Goal: Task Accomplishment & Management: Complete application form

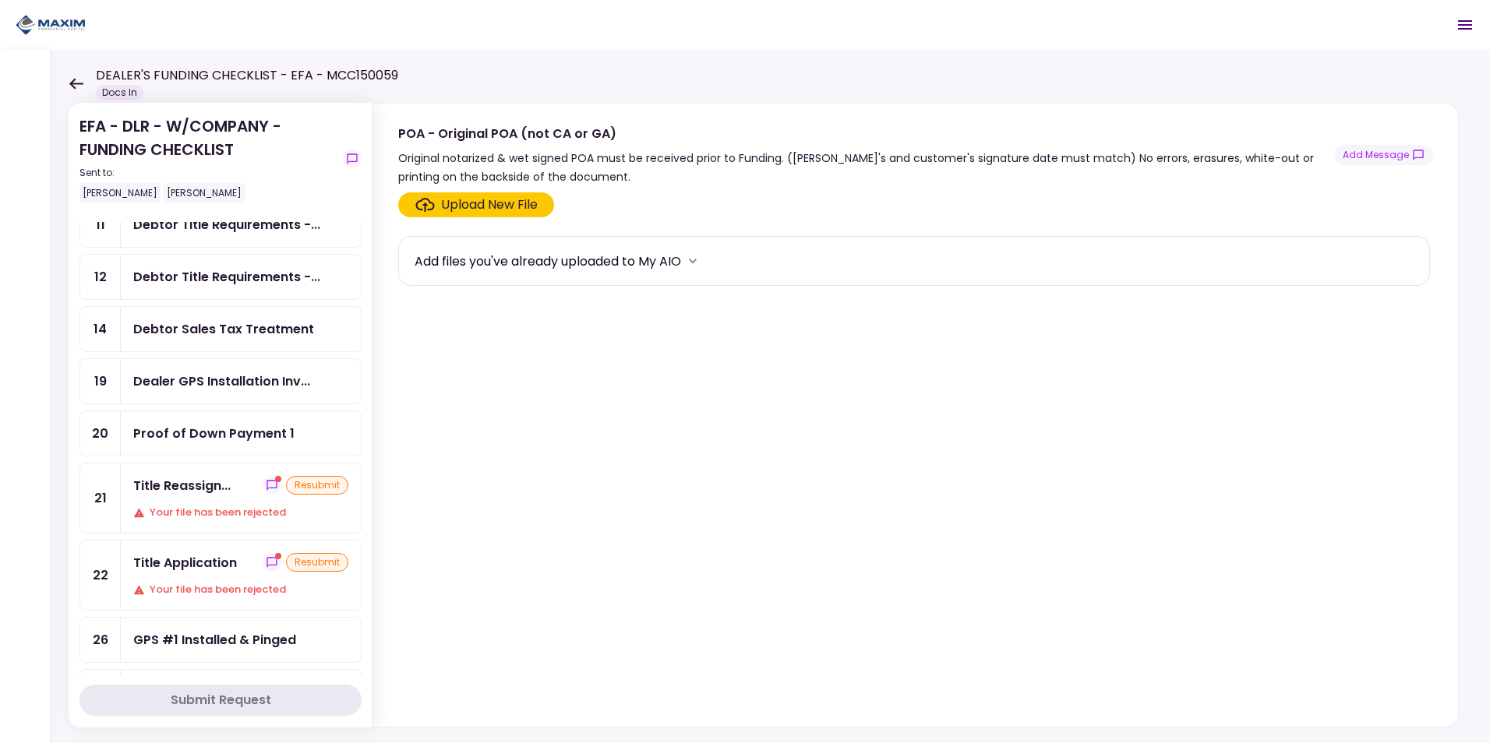
scroll to position [234, 0]
click at [203, 587] on div "Your file has been rejected" at bounding box center [240, 589] width 215 height 16
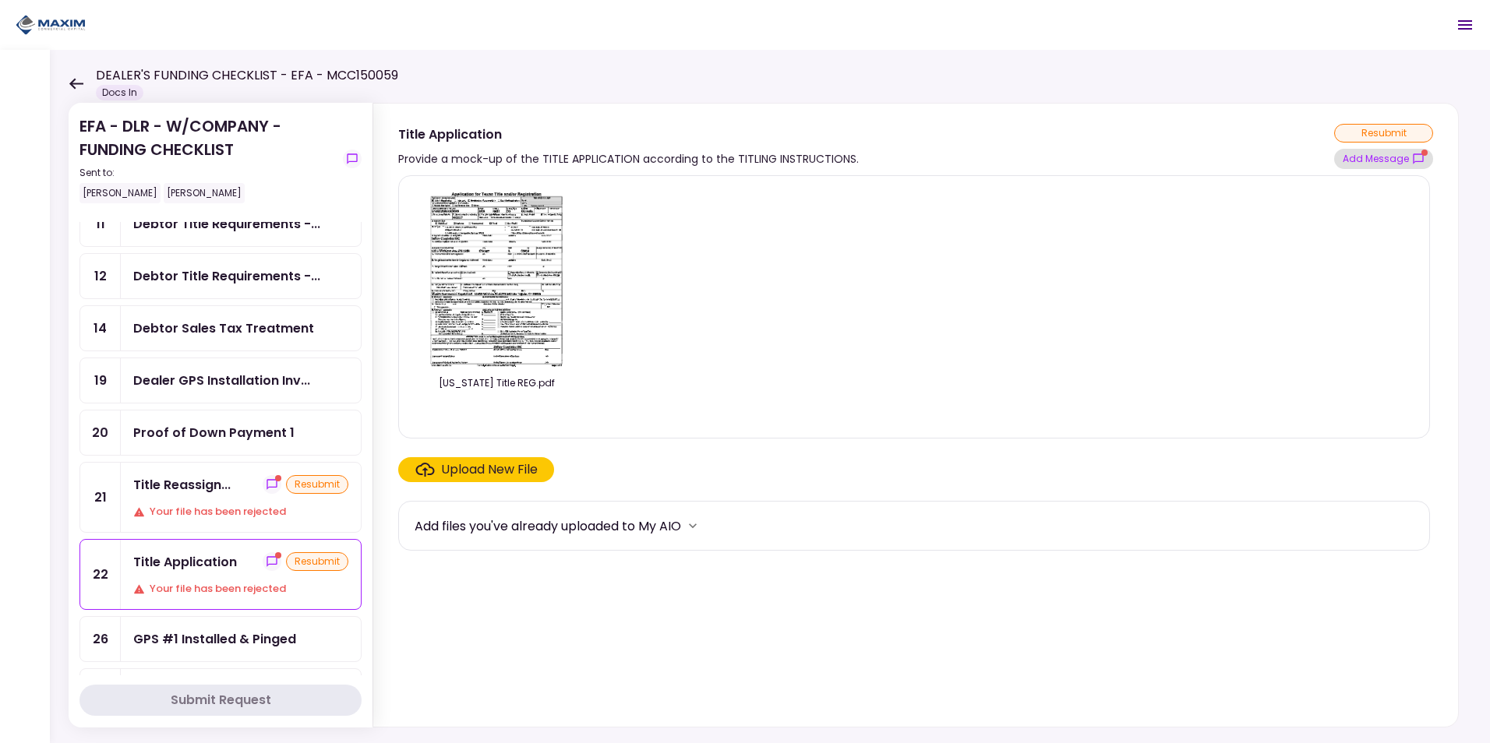
click at [1363, 156] on button "Add Message" at bounding box center [1383, 159] width 99 height 20
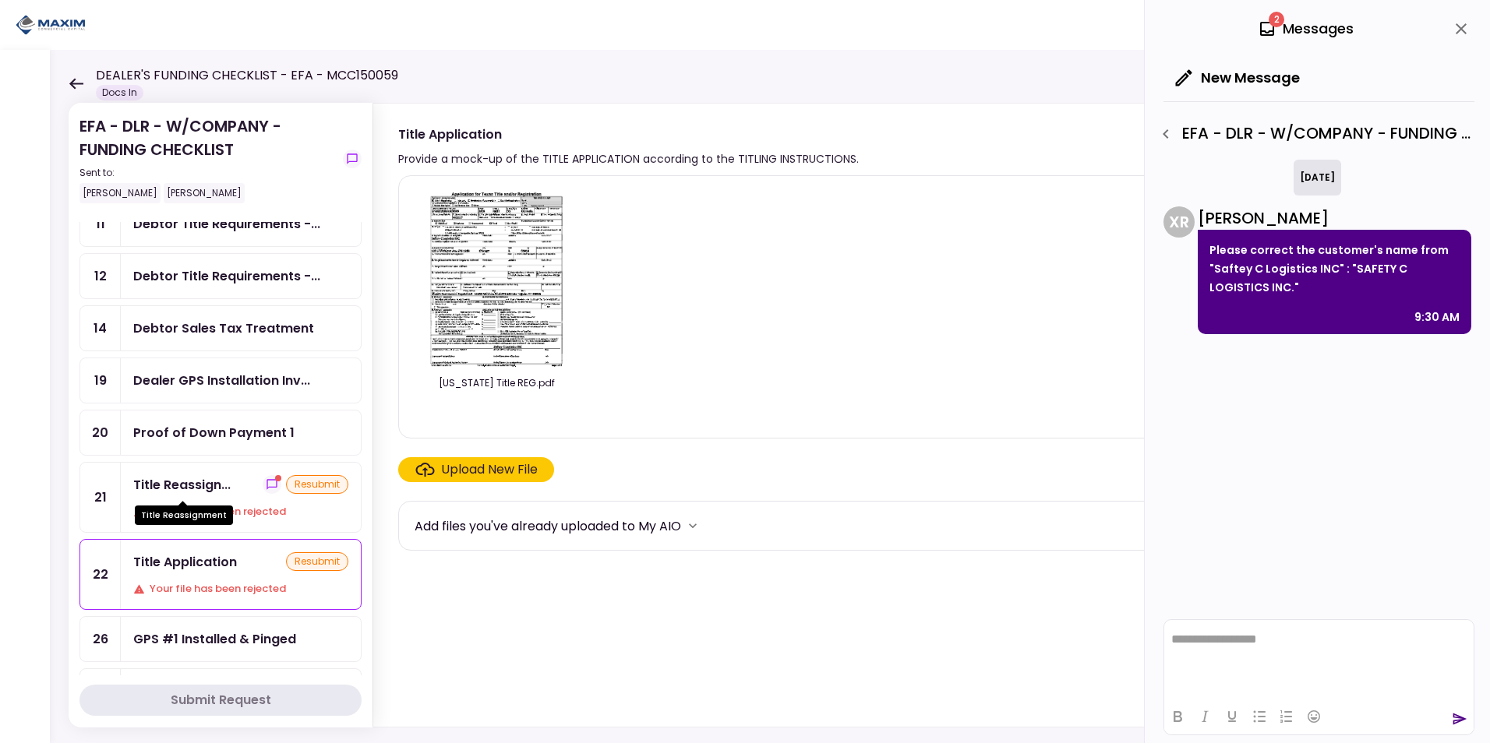
click at [184, 490] on div "Title Reassign..." at bounding box center [181, 484] width 97 height 19
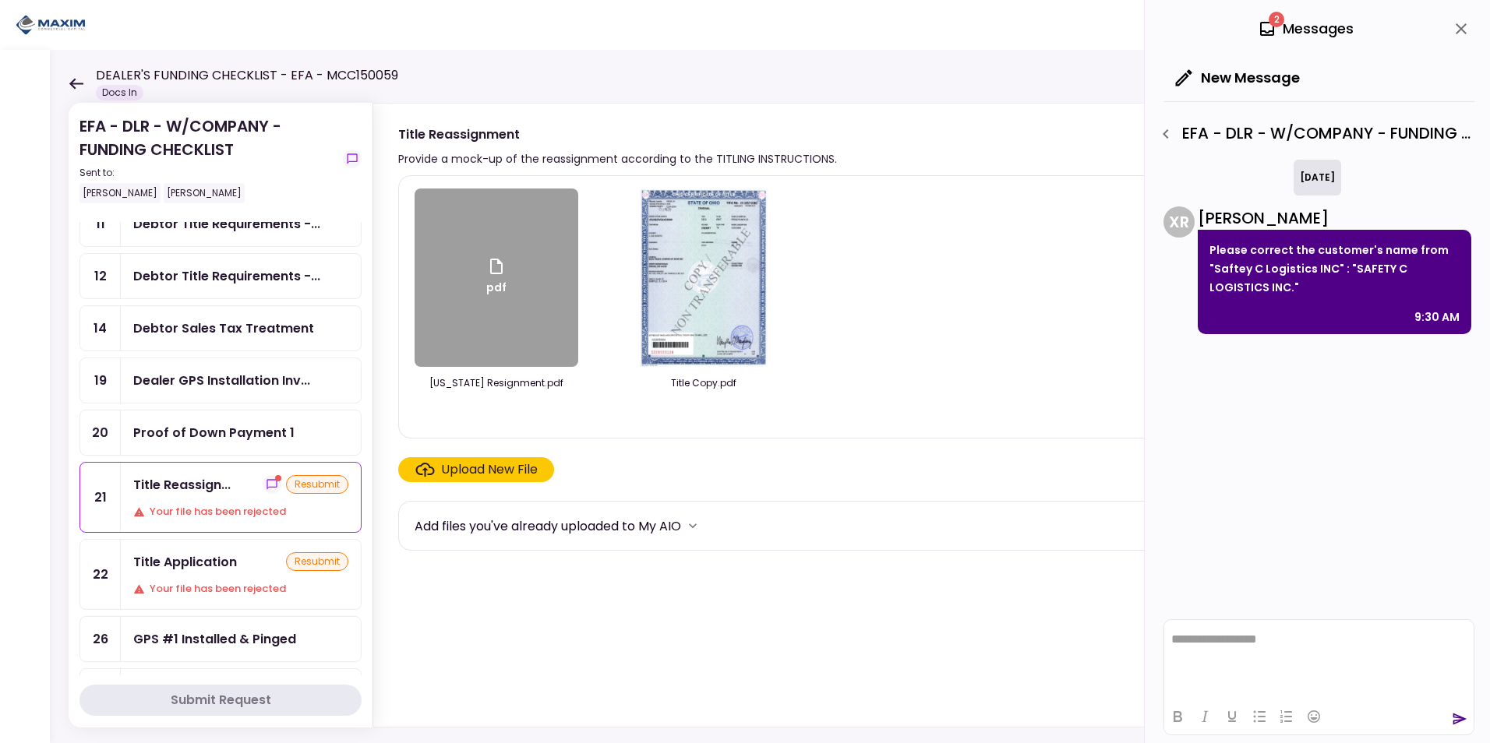
click at [1147, 139] on div "**********" at bounding box center [1317, 371] width 345 height 743
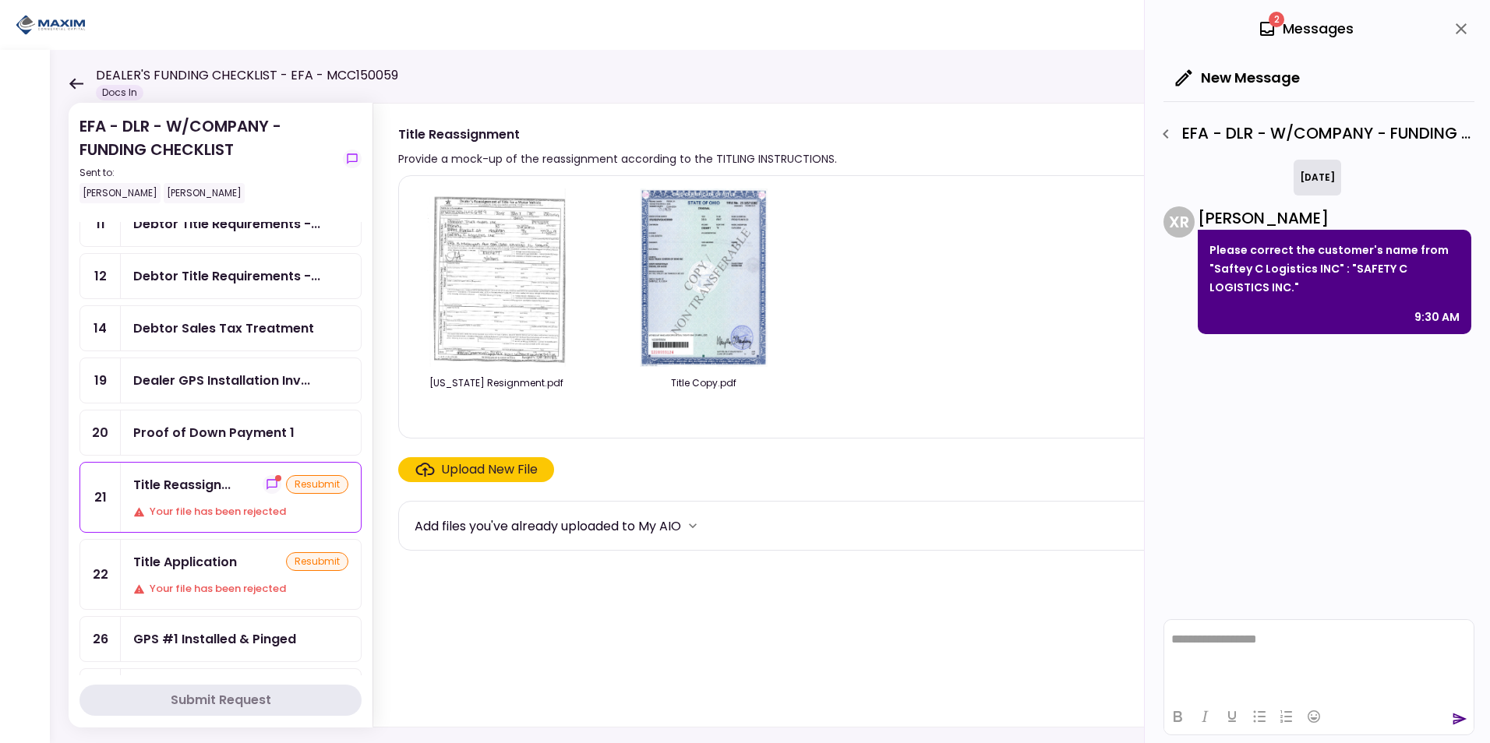
click at [1161, 129] on icon "button" at bounding box center [1165, 134] width 19 height 19
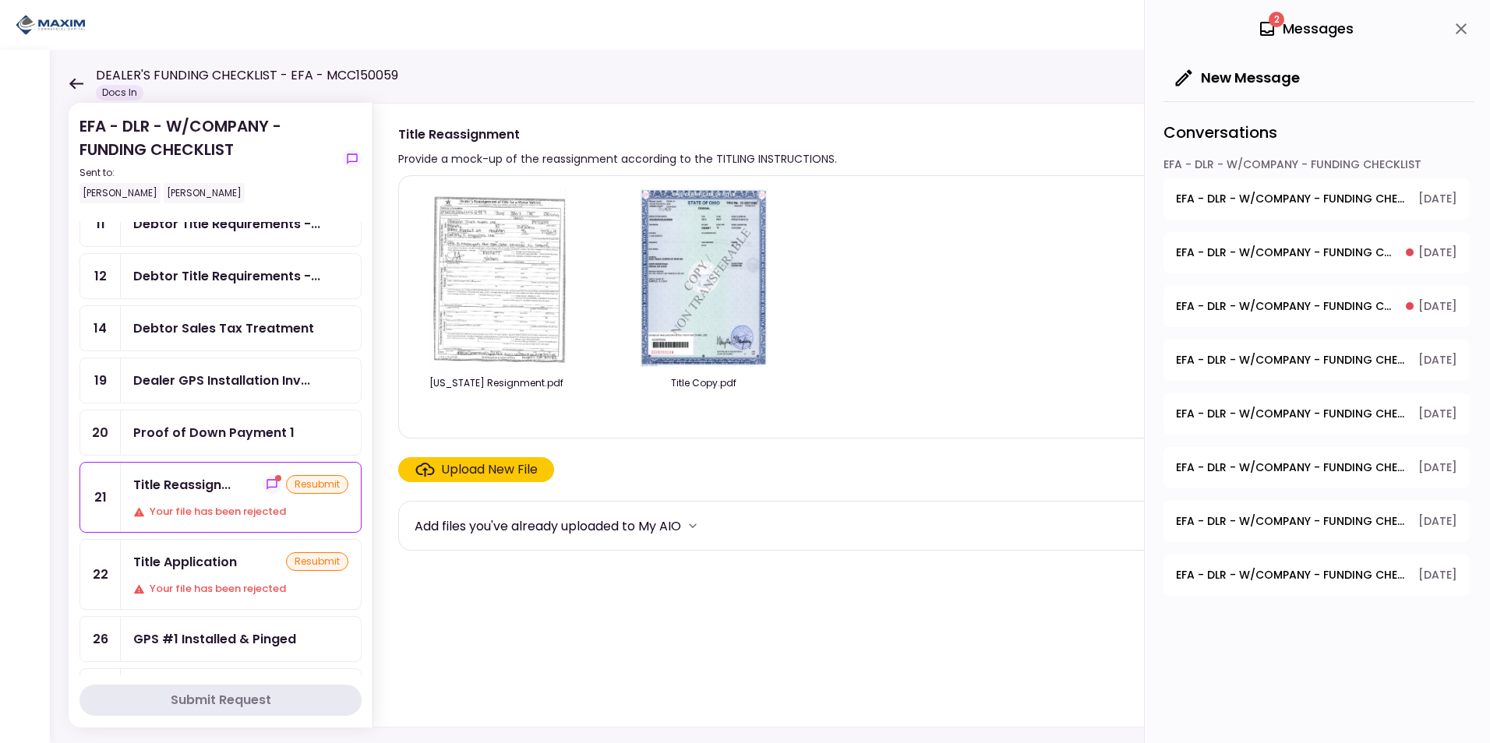
click at [1273, 252] on span "EFA - DLR - W/COMPANY - FUNDING CHECKLIST - Title Reassignment" at bounding box center [1285, 253] width 219 height 16
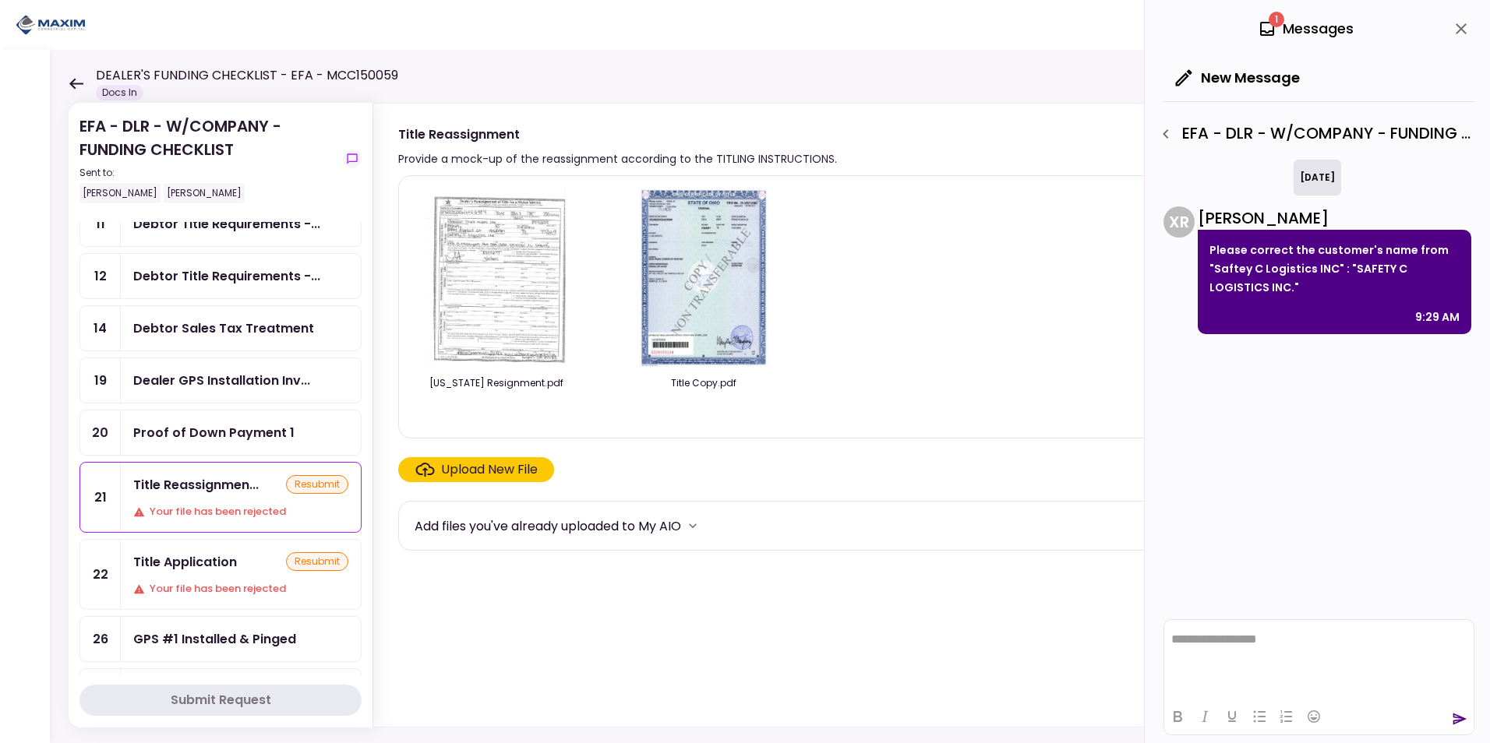
click at [1165, 134] on icon "button" at bounding box center [1164, 133] width 5 height 9
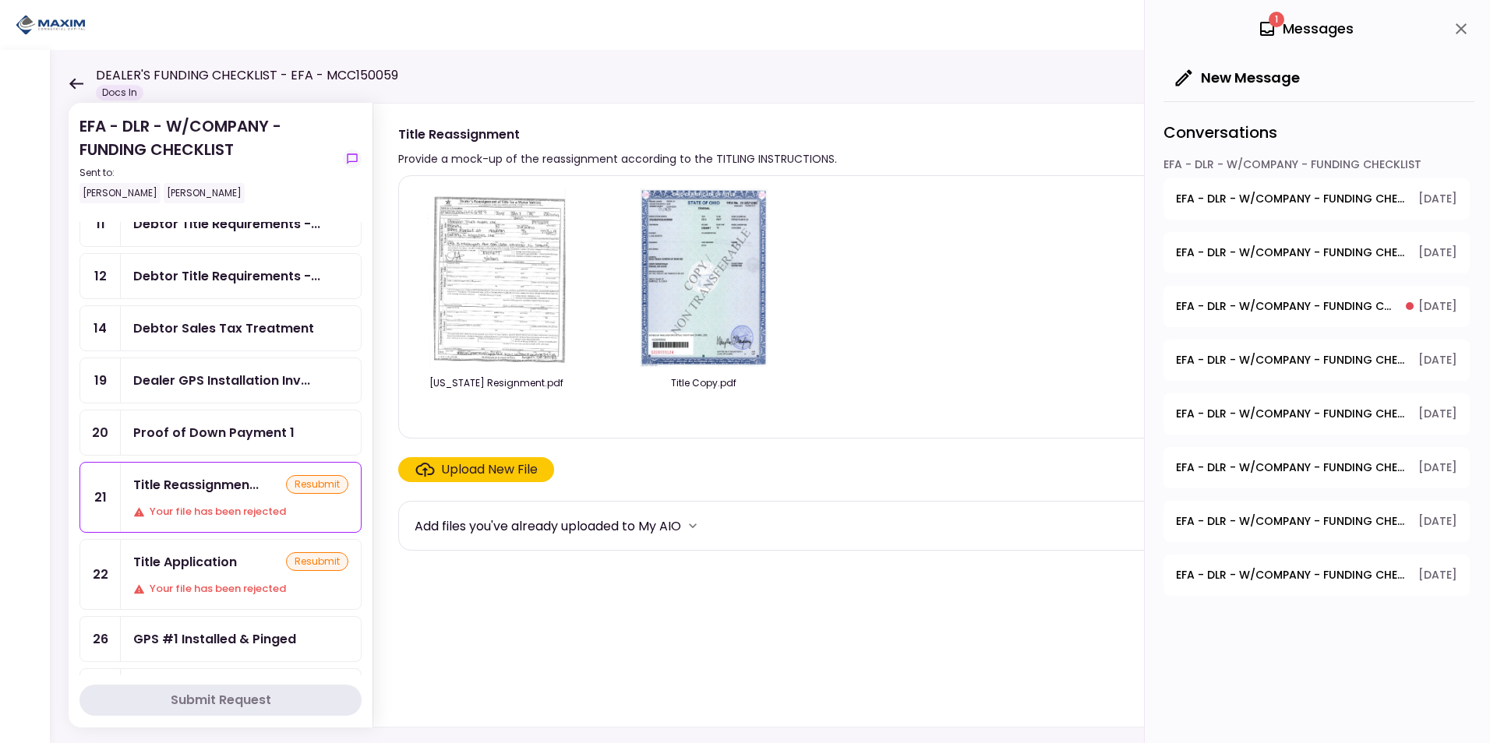
click at [1249, 307] on span "EFA - DLR - W/COMPANY - FUNDING CHECKLIST - POA Copy & Tracking Receipt" at bounding box center [1285, 306] width 219 height 16
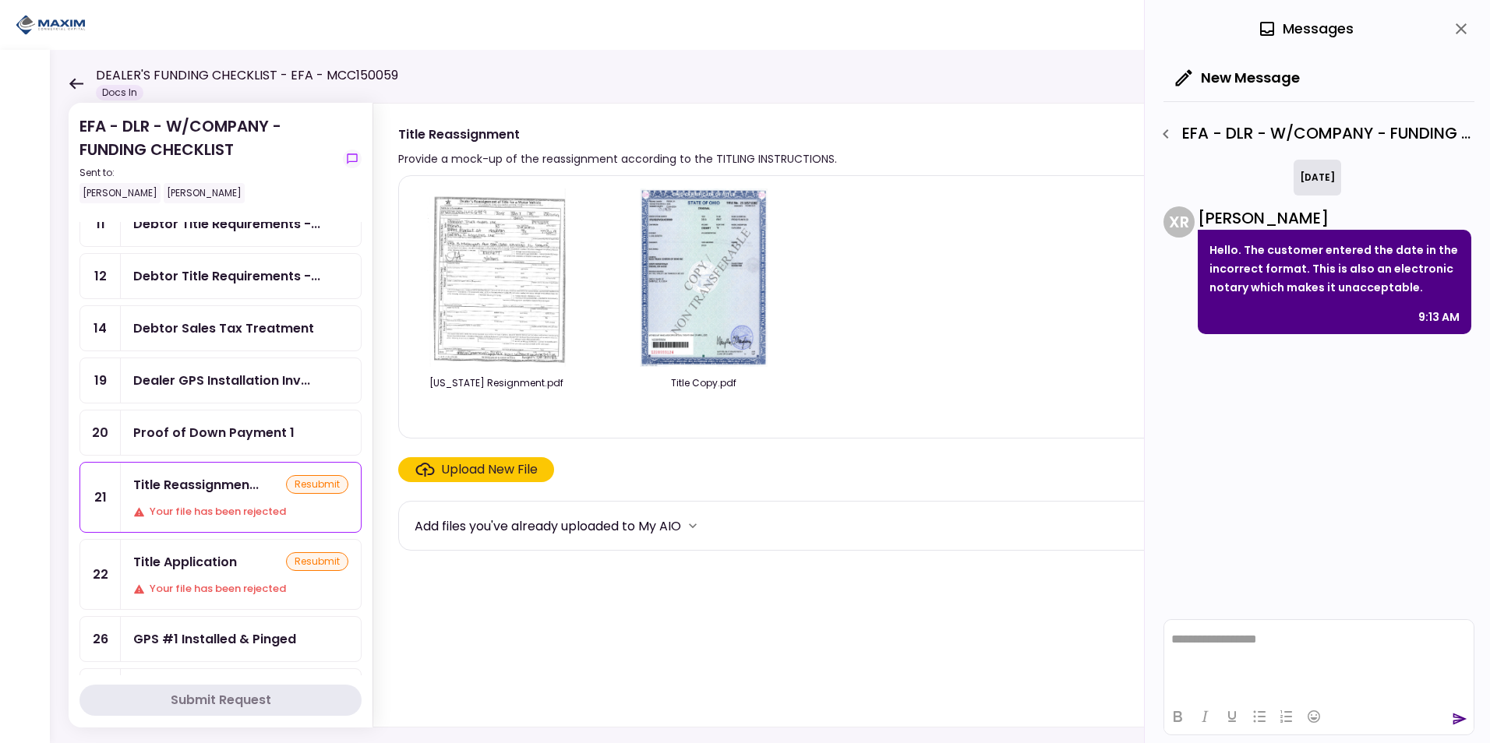
click at [1167, 136] on icon "button" at bounding box center [1165, 134] width 19 height 19
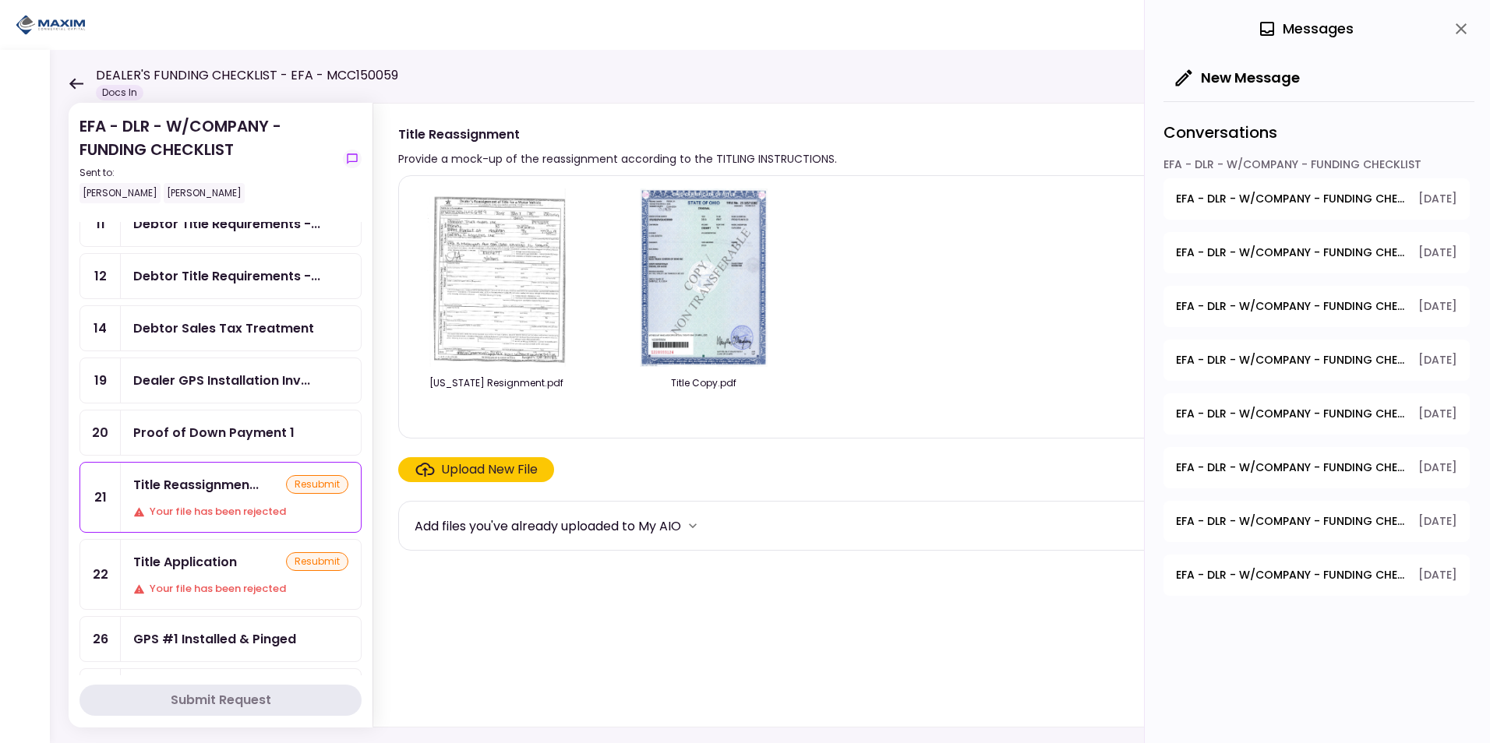
click at [1224, 205] on span "EFA - DLR - W/COMPANY - FUNDING CHECKLIST - Title Application" at bounding box center [1291, 199] width 231 height 16
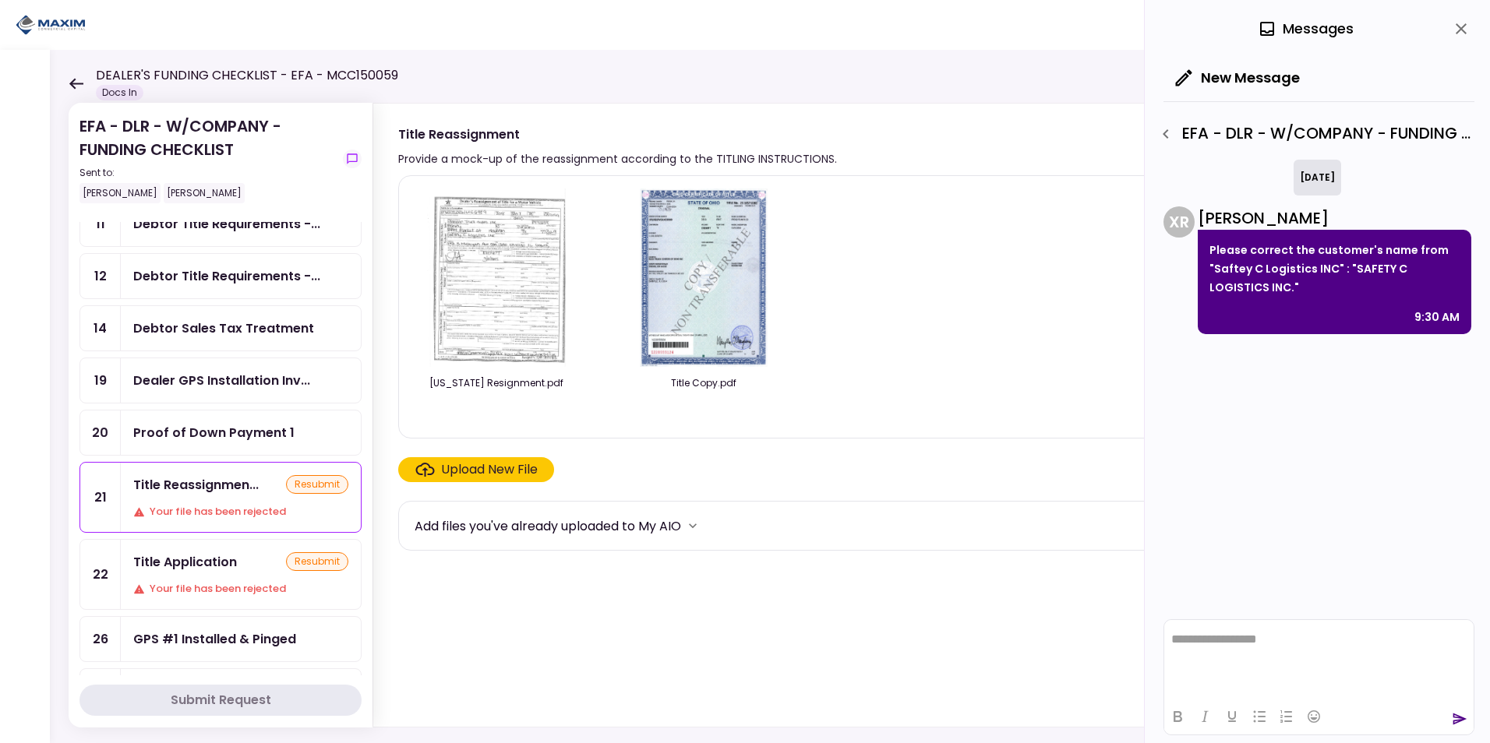
click at [477, 300] on img at bounding box center [496, 278] width 139 height 178
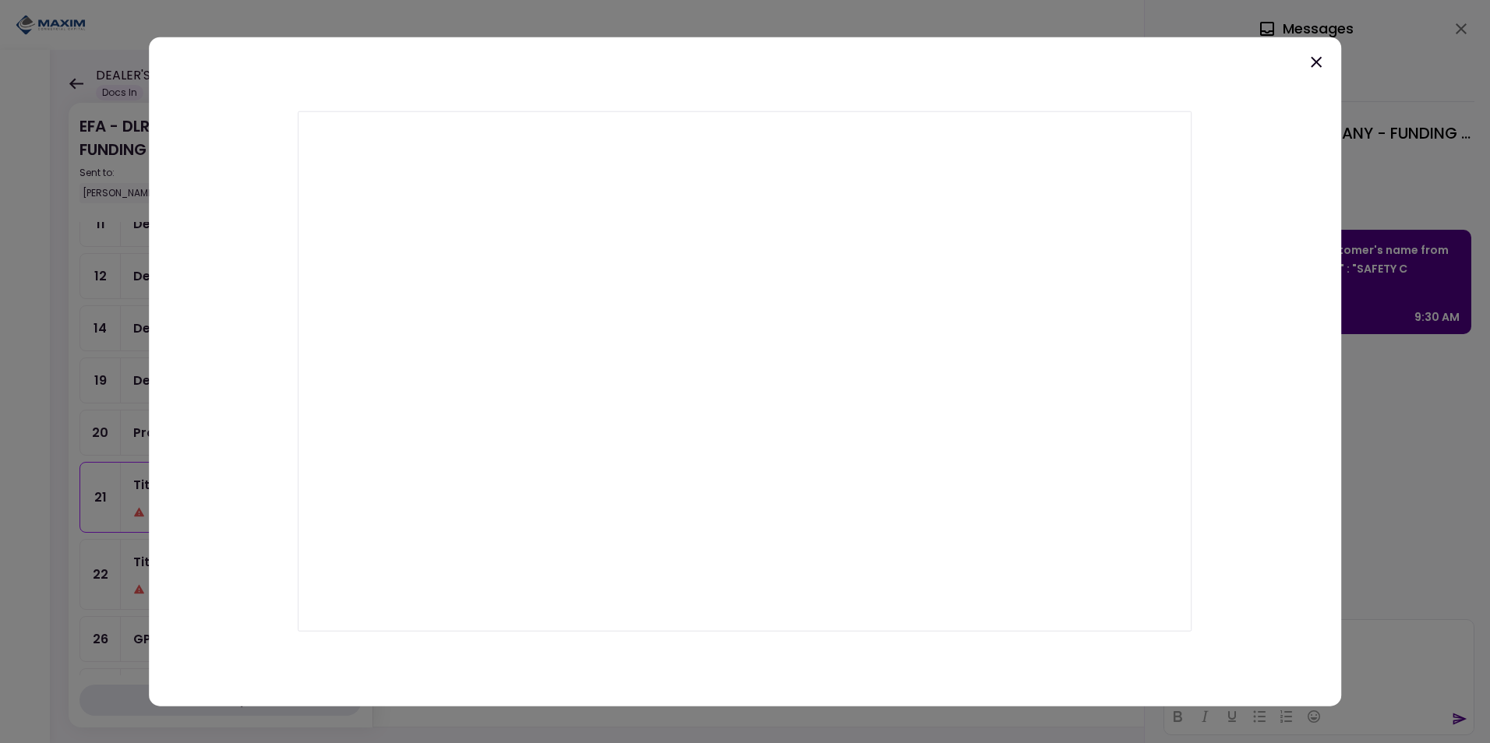
click at [1317, 63] on icon at bounding box center [1315, 62] width 11 height 11
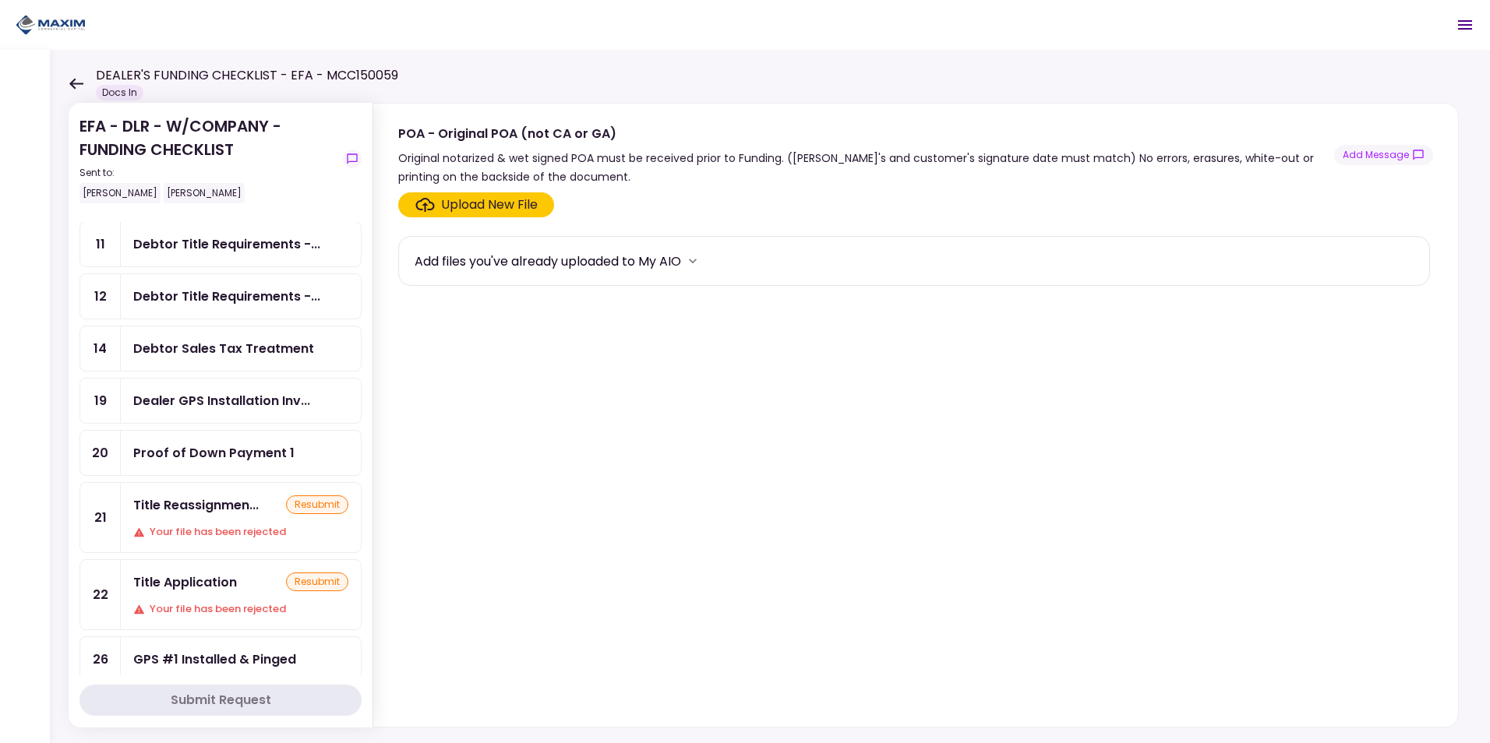
scroll to position [234, 0]
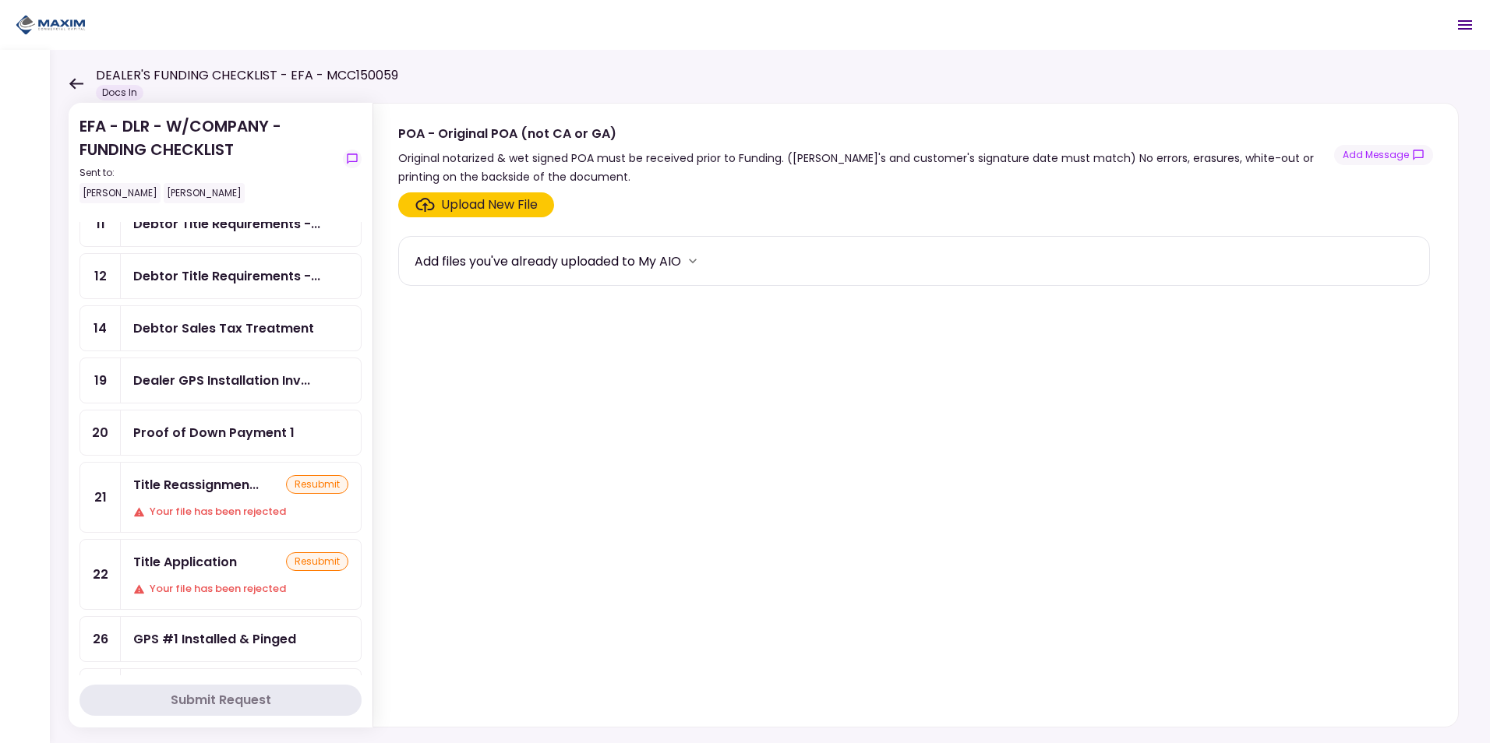
click at [301, 486] on div "resubmit" at bounding box center [317, 484] width 62 height 19
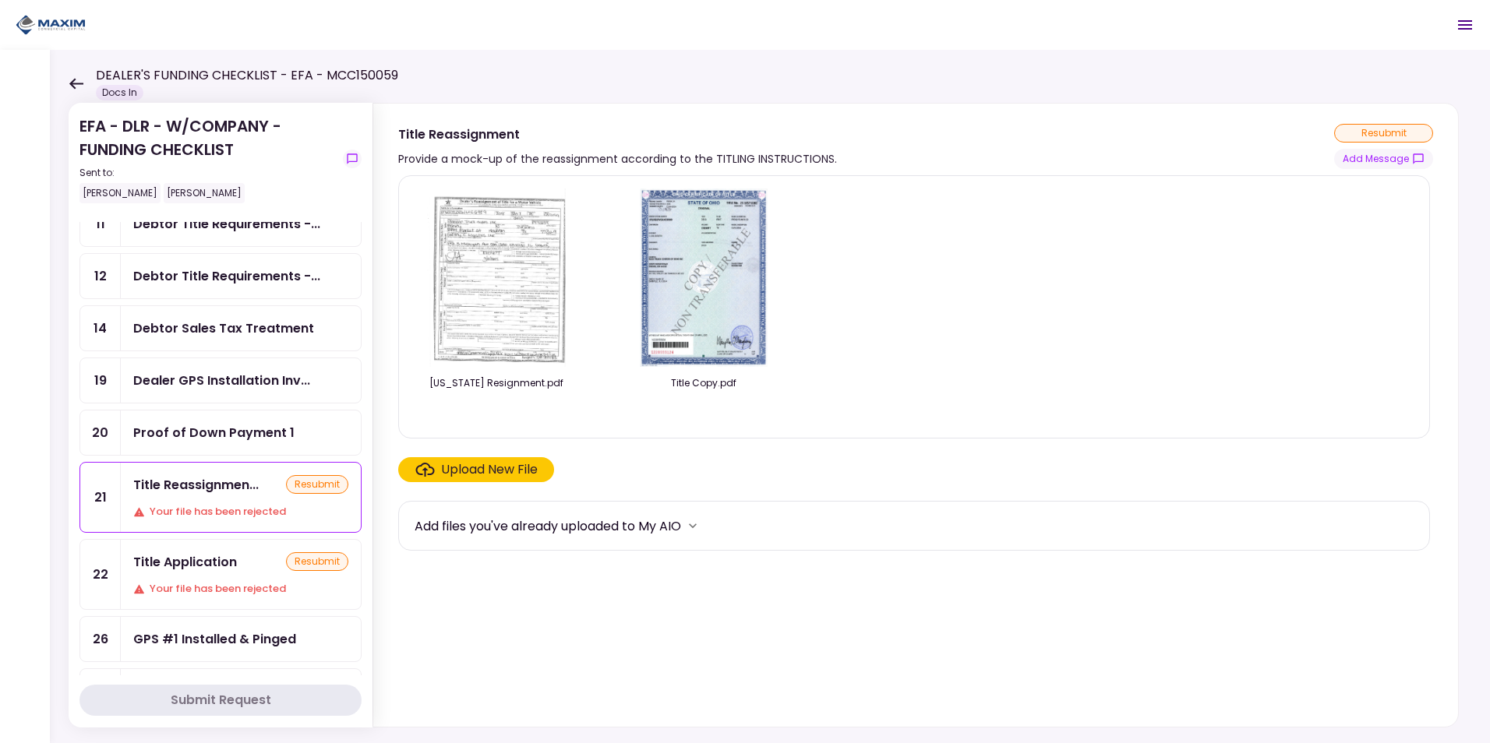
click at [467, 467] on div "Upload New File" at bounding box center [489, 469] width 97 height 19
click at [0, 0] on input "Upload New File" at bounding box center [0, 0] width 0 height 0
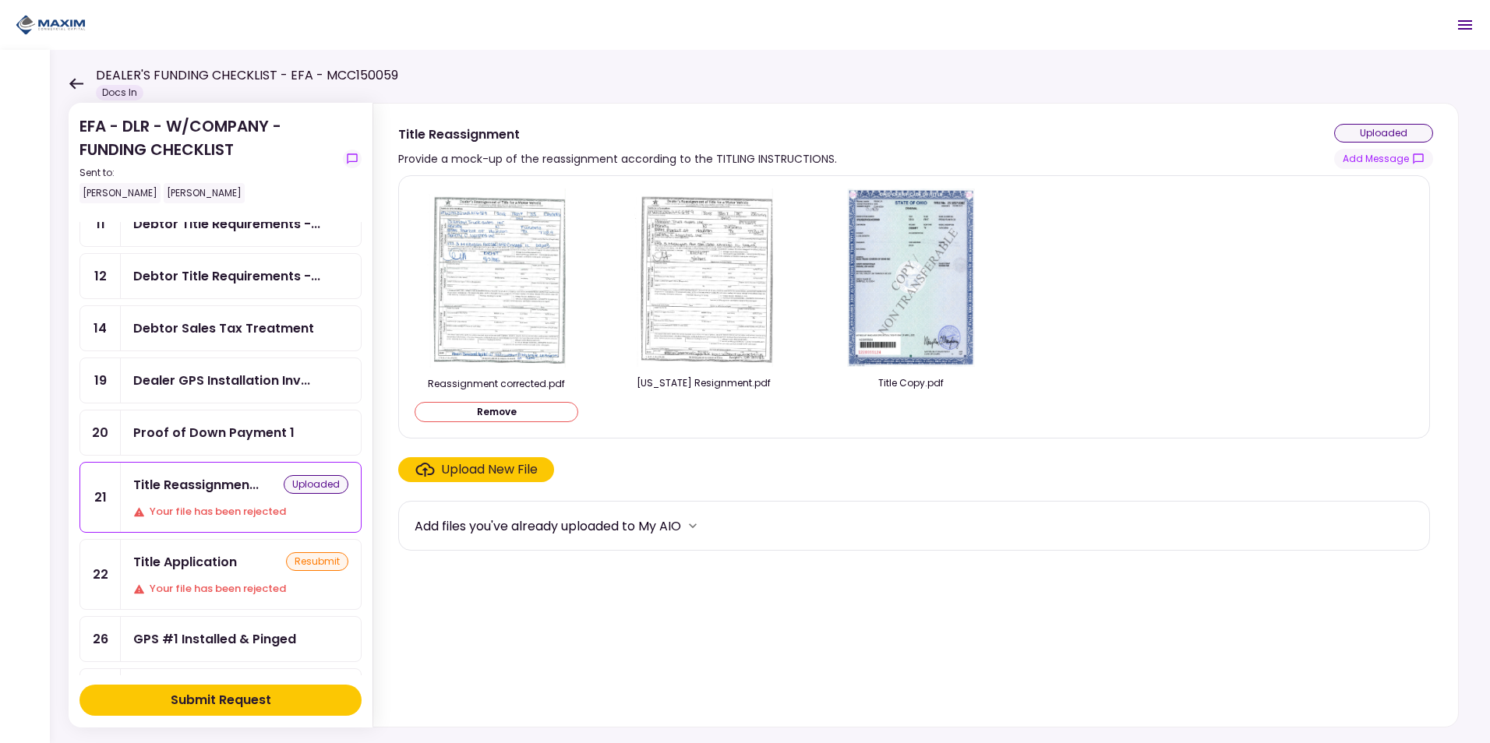
click at [183, 563] on div "Title Application" at bounding box center [185, 561] width 104 height 19
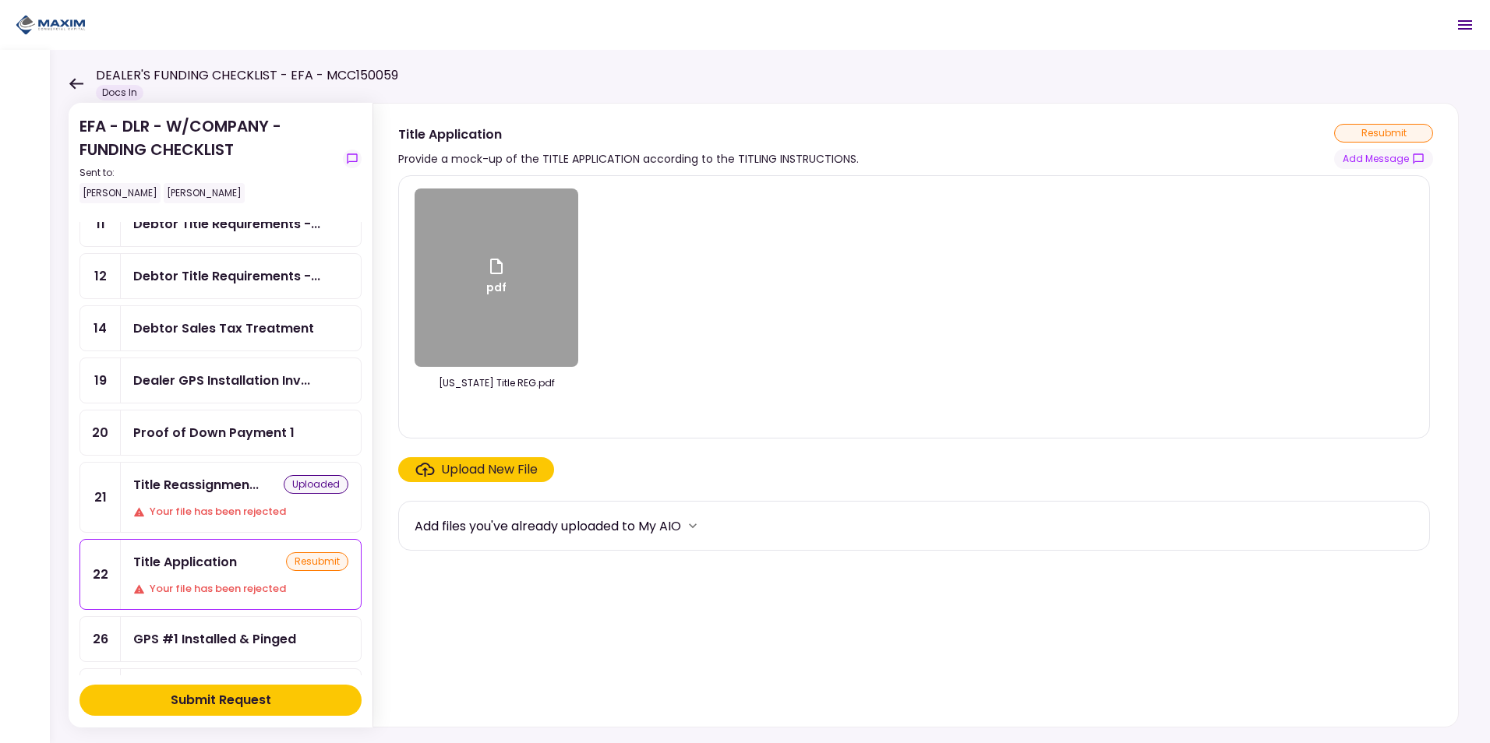
click at [510, 477] on div "Upload New File" at bounding box center [489, 469] width 97 height 19
click at [0, 0] on input "Upload New File" at bounding box center [0, 0] width 0 height 0
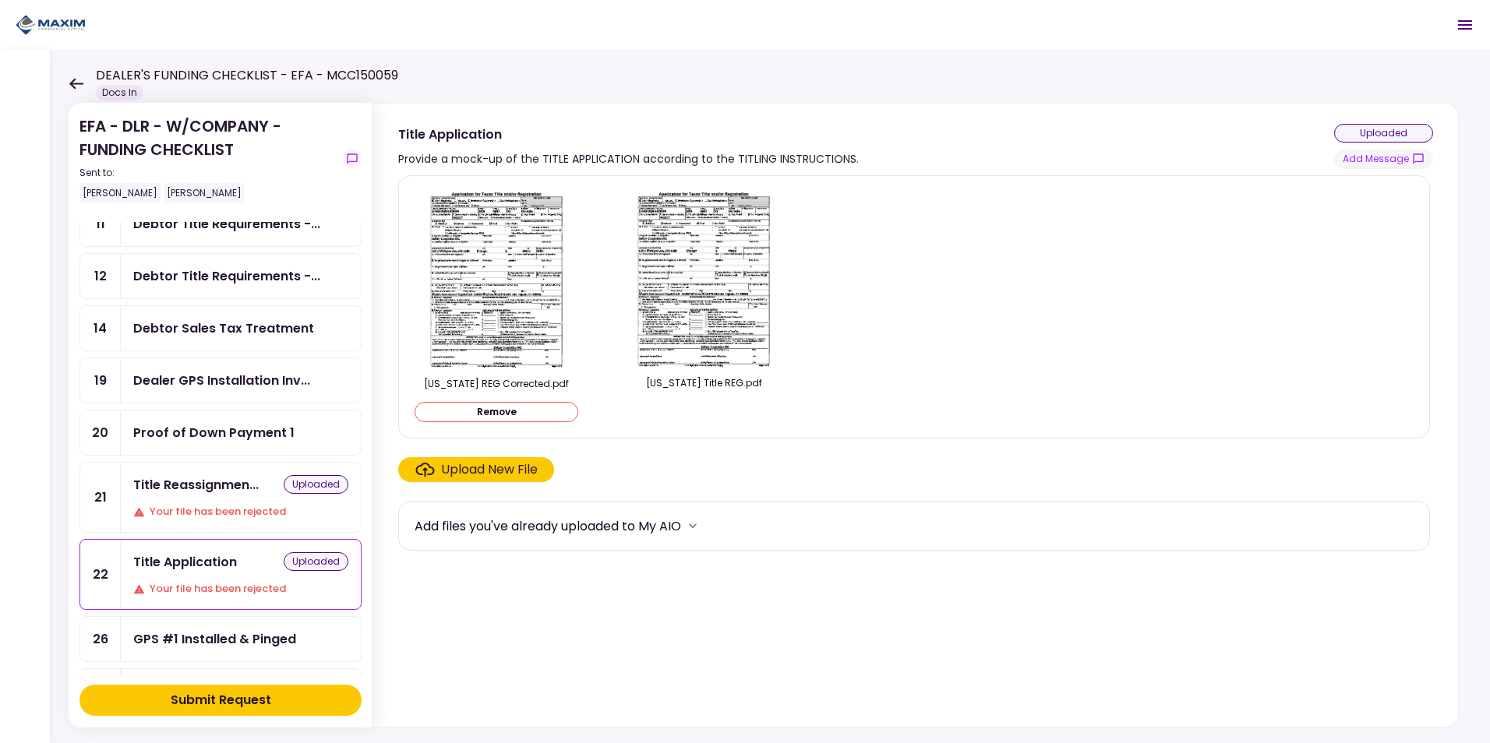
click at [207, 704] on div "Submit Request" at bounding box center [221, 700] width 101 height 19
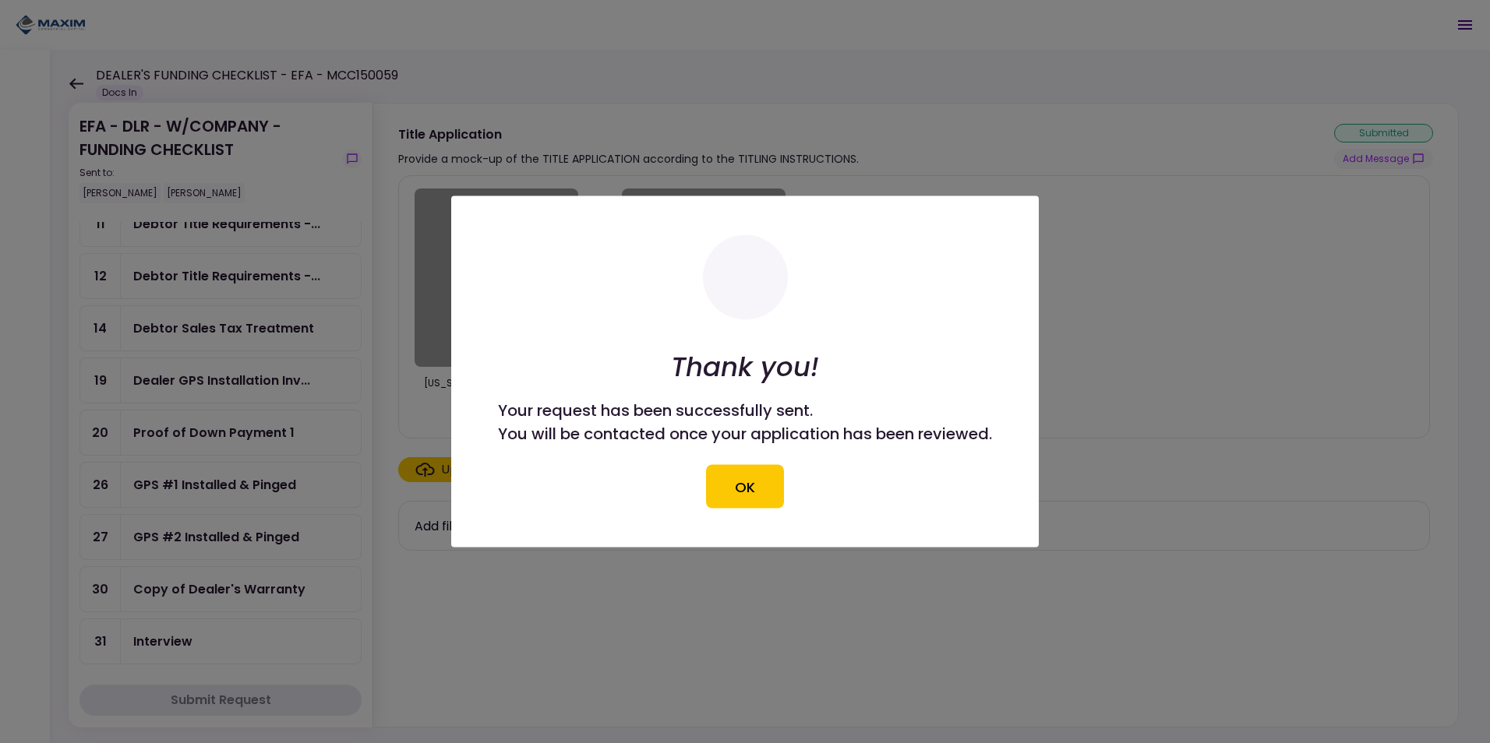
click at [740, 485] on button "OK" at bounding box center [745, 487] width 78 height 44
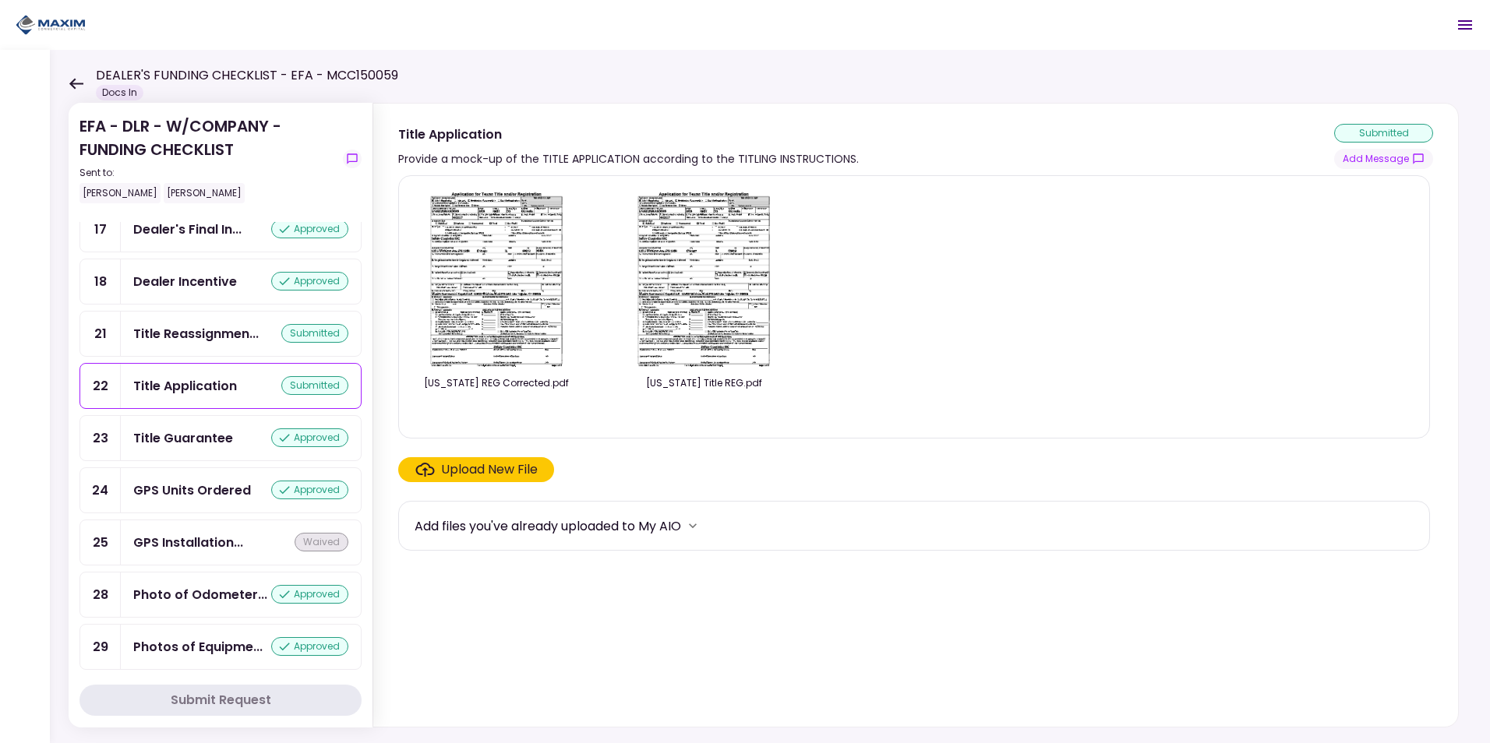
scroll to position [1268, 0]
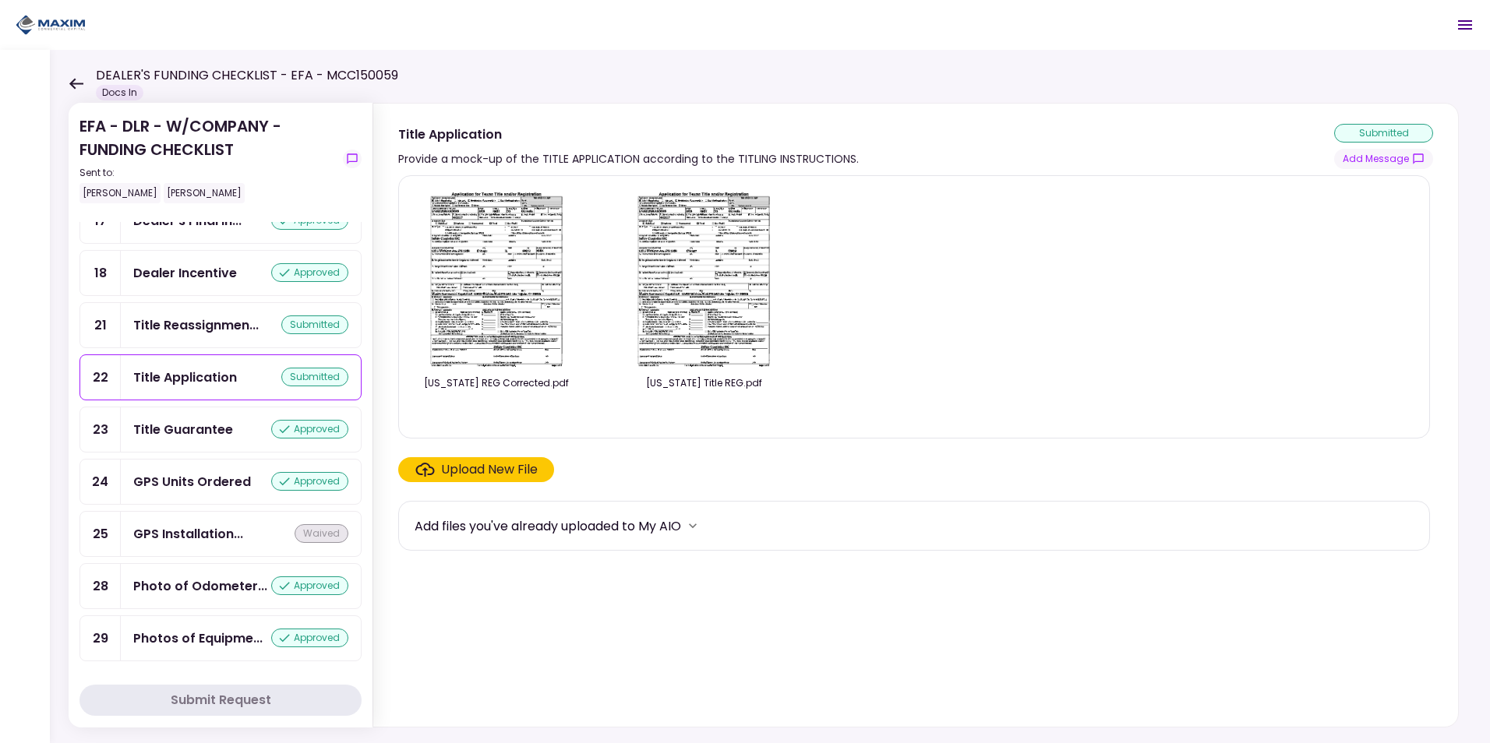
click at [175, 487] on div "GPS Units Ordered" at bounding box center [192, 481] width 118 height 19
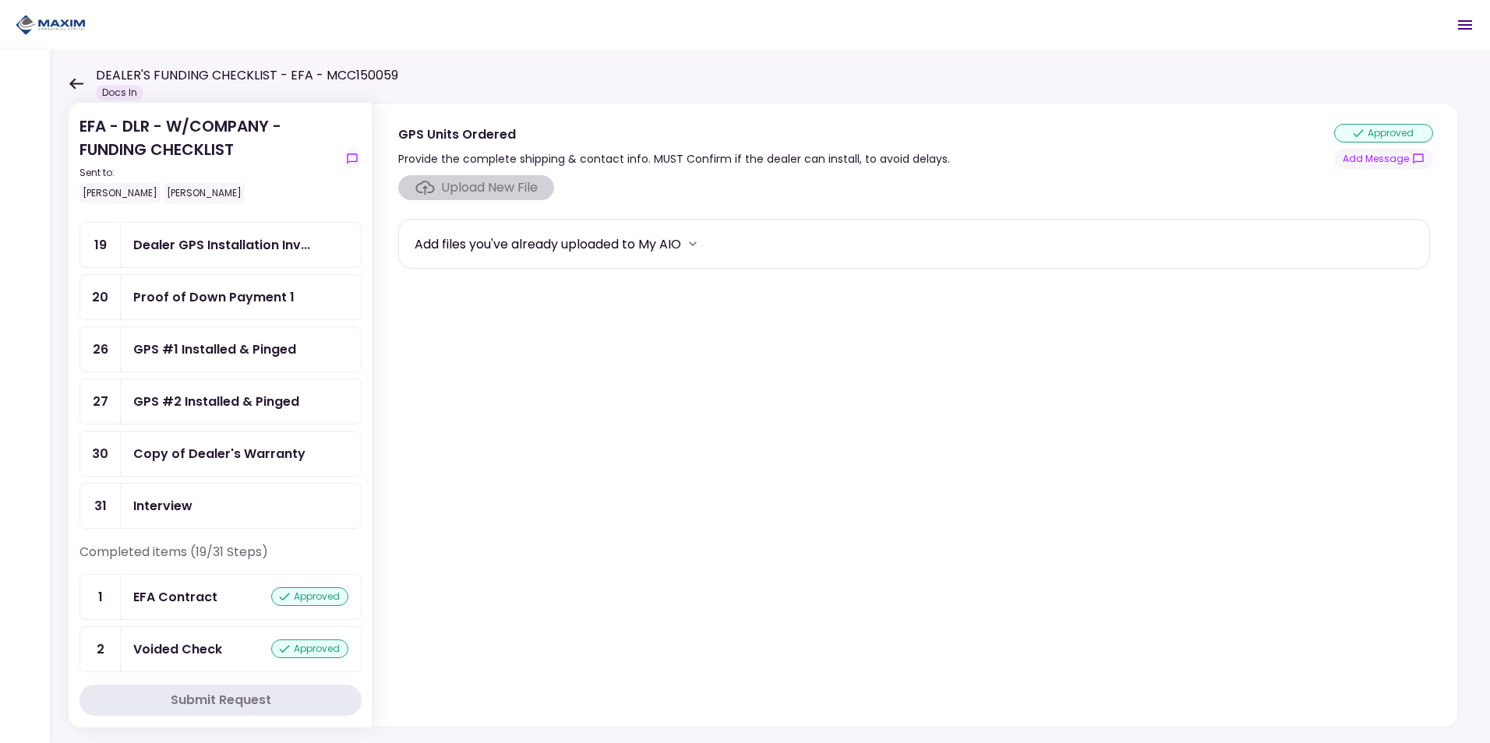
scroll to position [333, 0]
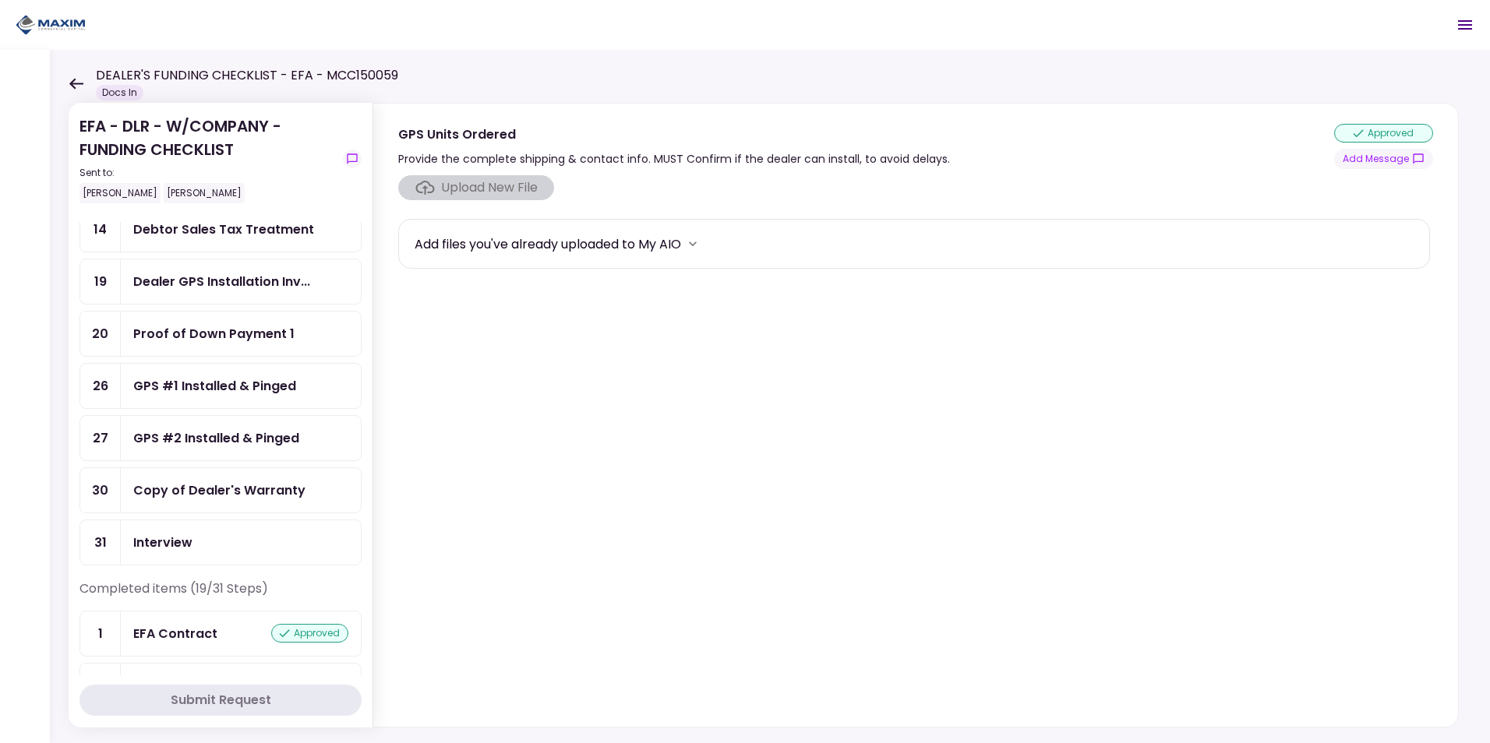
click at [252, 382] on div "GPS #1 Installed & Pinged" at bounding box center [214, 385] width 163 height 19
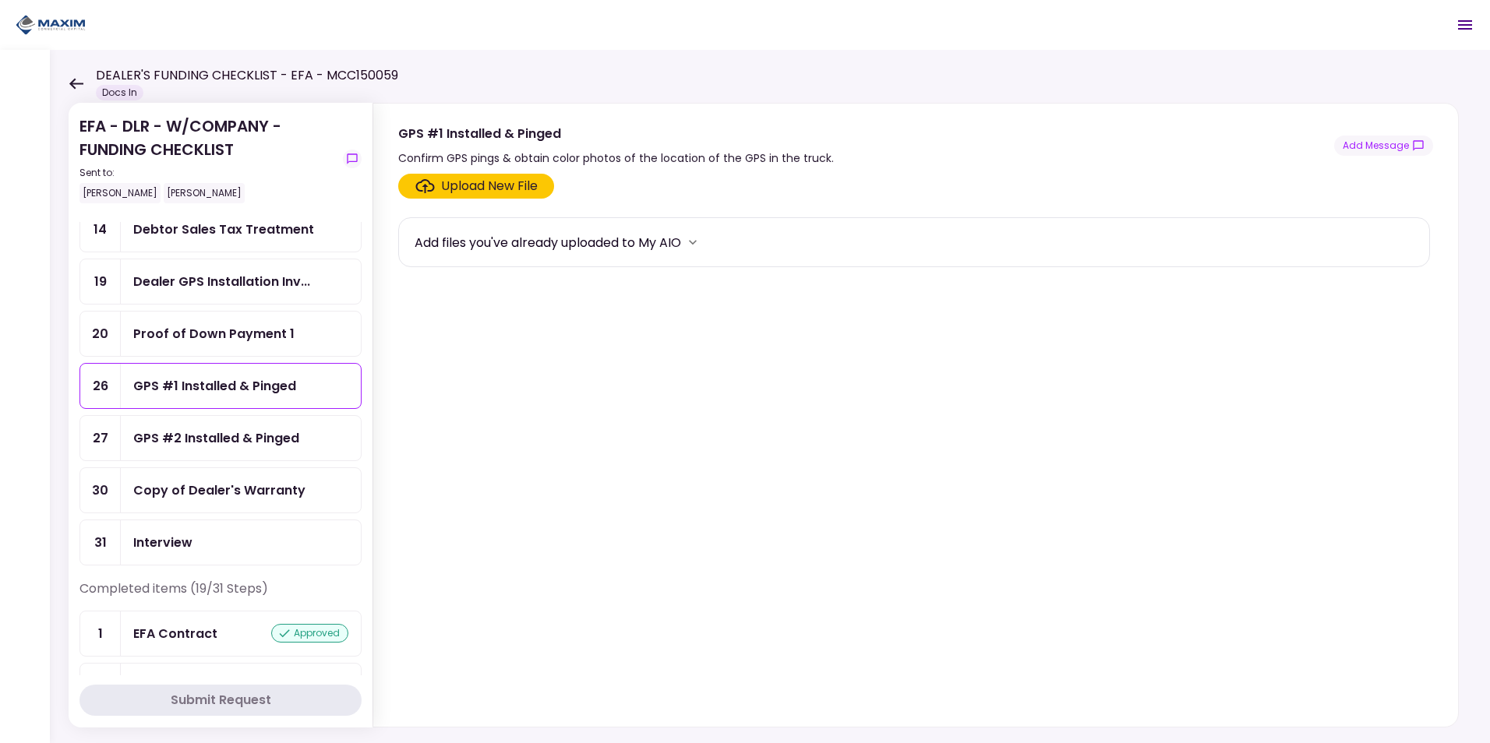
click at [164, 429] on div "GPS #2 Installed & Pinged" at bounding box center [216, 438] width 166 height 19
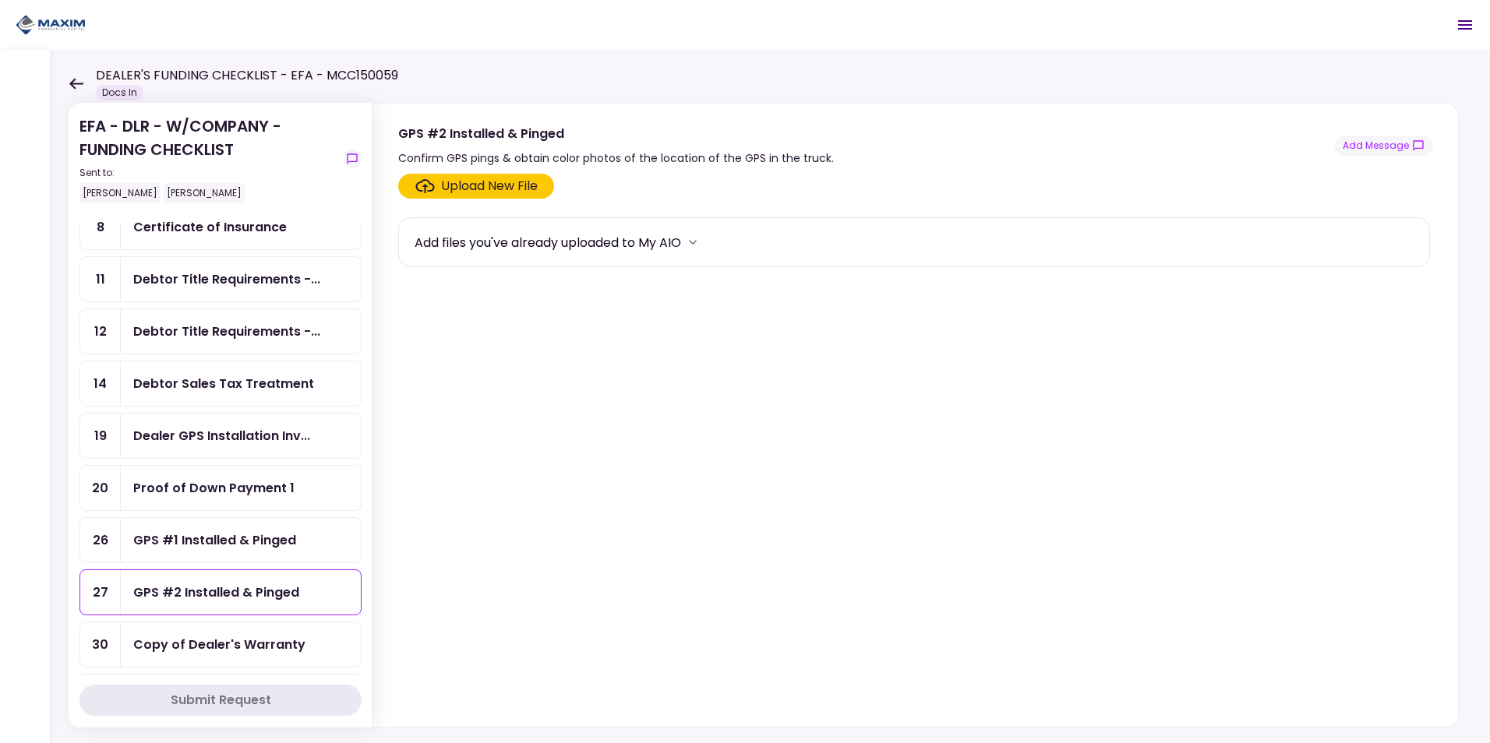
scroll to position [177, 0]
click at [185, 429] on div "Dealer GPS Installation Inv..." at bounding box center [221, 437] width 177 height 19
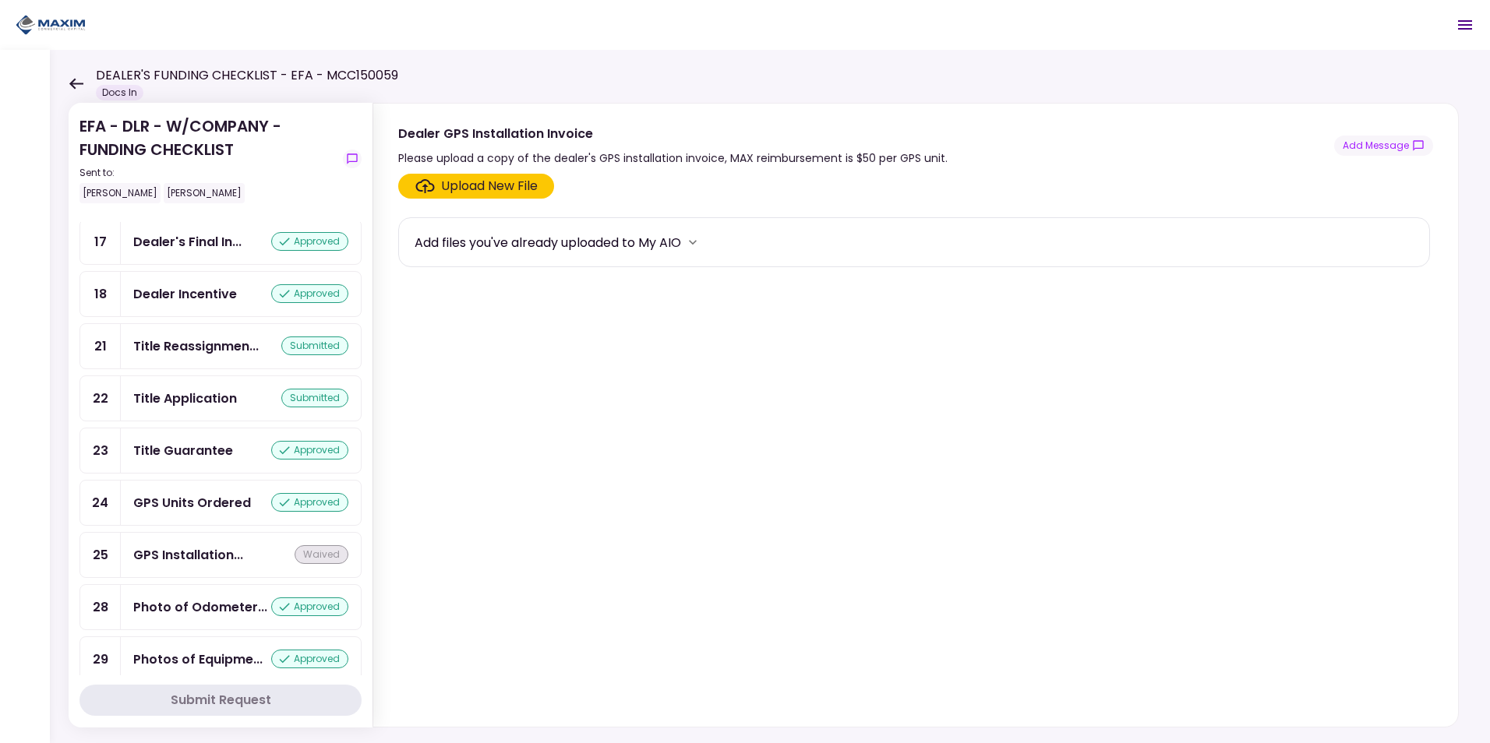
scroll to position [935, 0]
click at [71, 83] on icon at bounding box center [76, 83] width 14 height 11
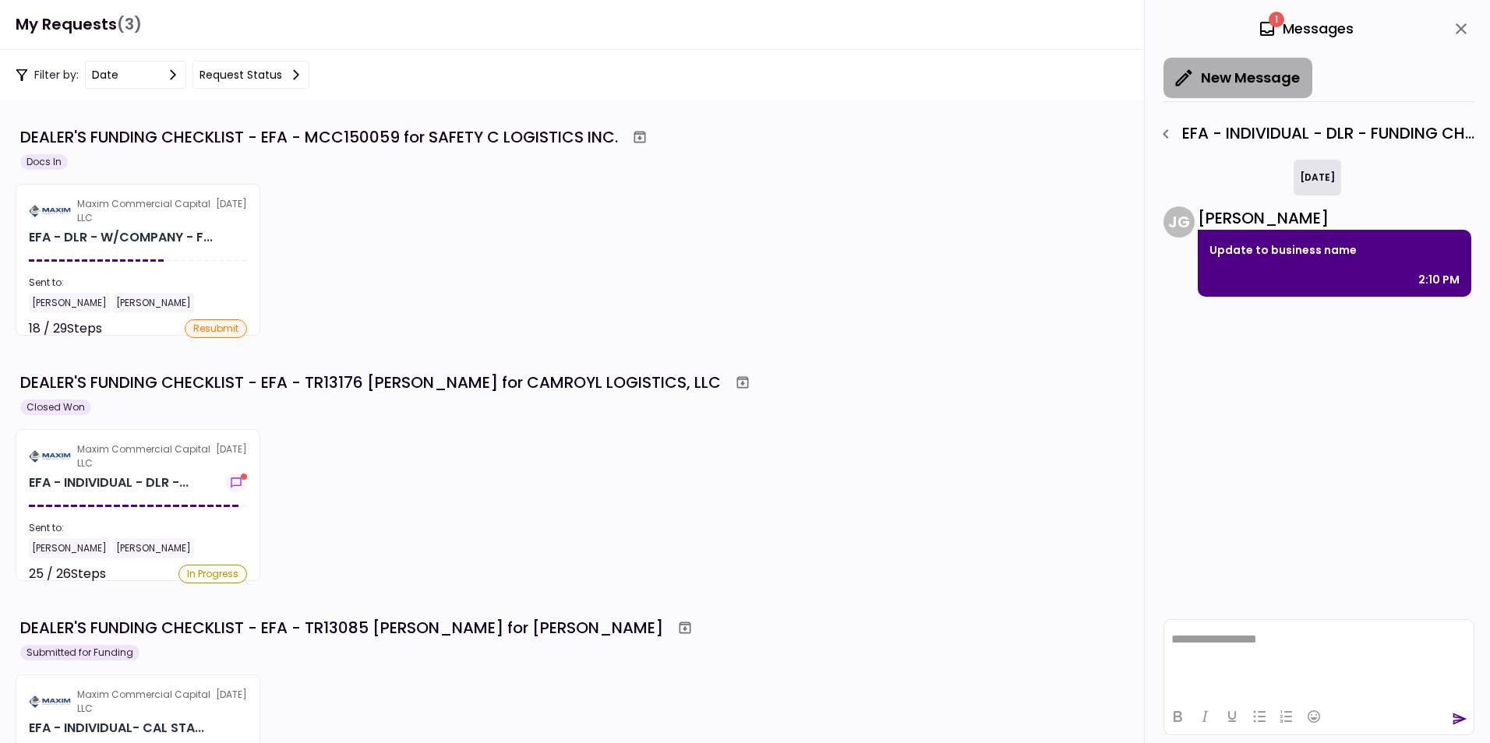
click at [1180, 73] on icon "button" at bounding box center [1184, 78] width 22 height 22
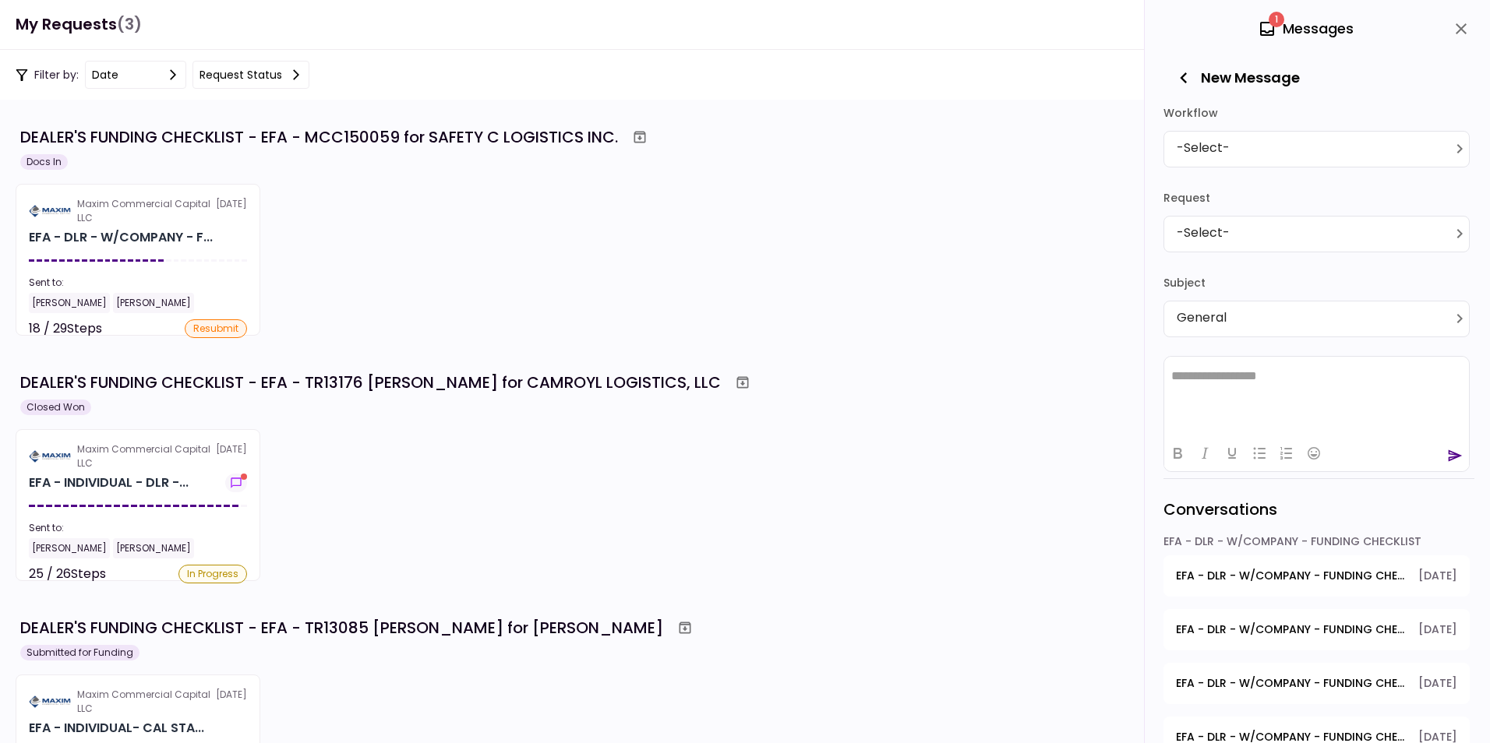
click at [1176, 74] on icon "button" at bounding box center [1184, 78] width 22 height 22
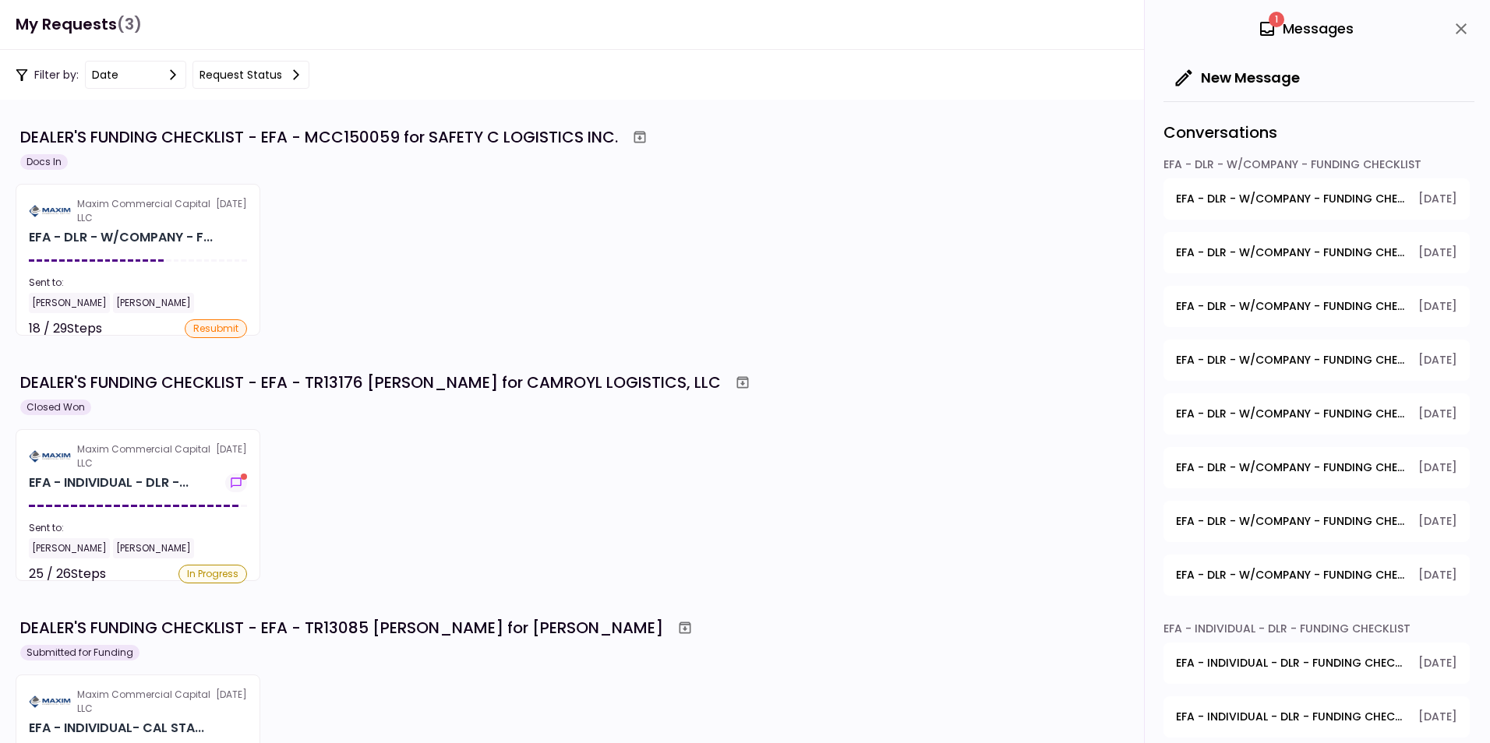
click at [1281, 198] on span "EFA - DLR - W/COMPANY - FUNDING CHECKLIST - Title Application" at bounding box center [1291, 199] width 231 height 16
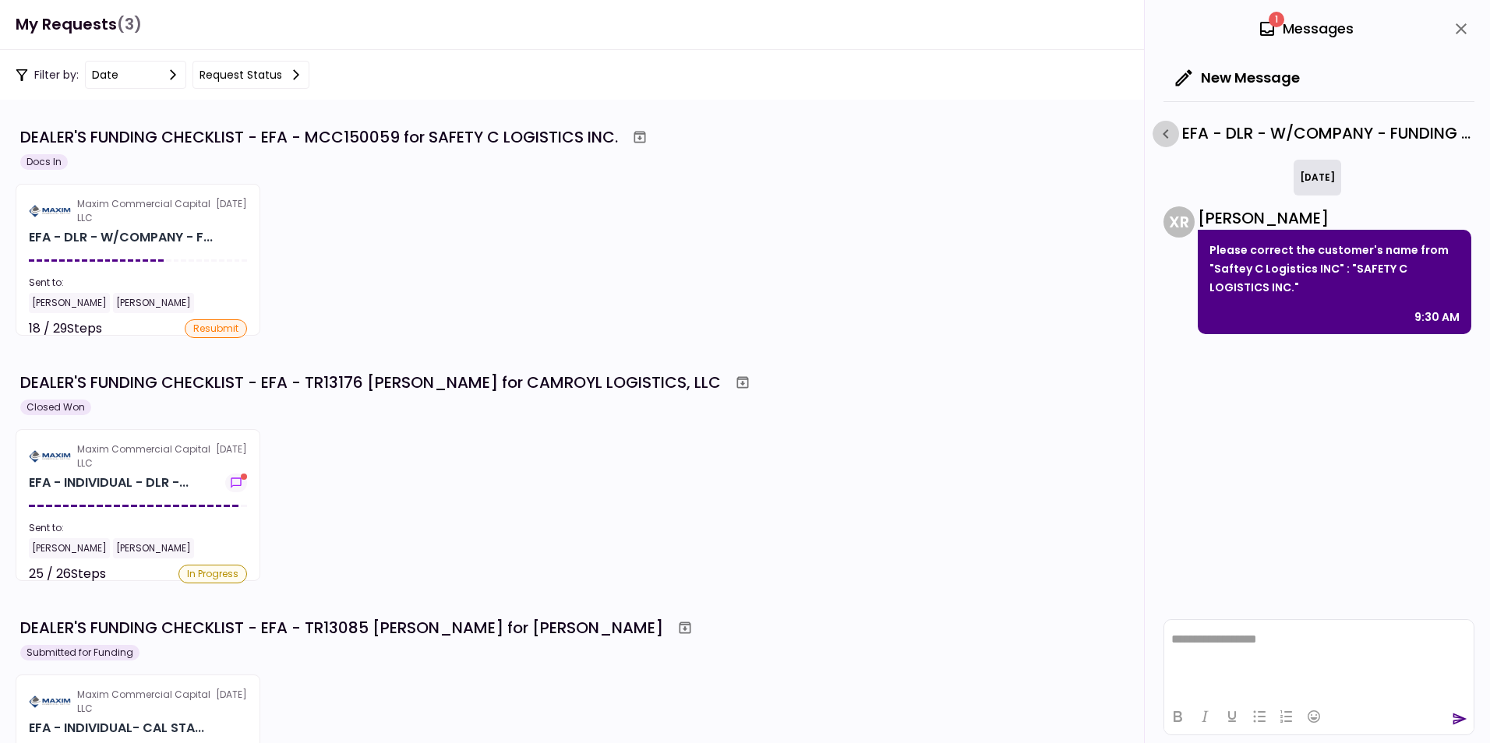
click at [1162, 132] on icon "button" at bounding box center [1165, 134] width 19 height 19
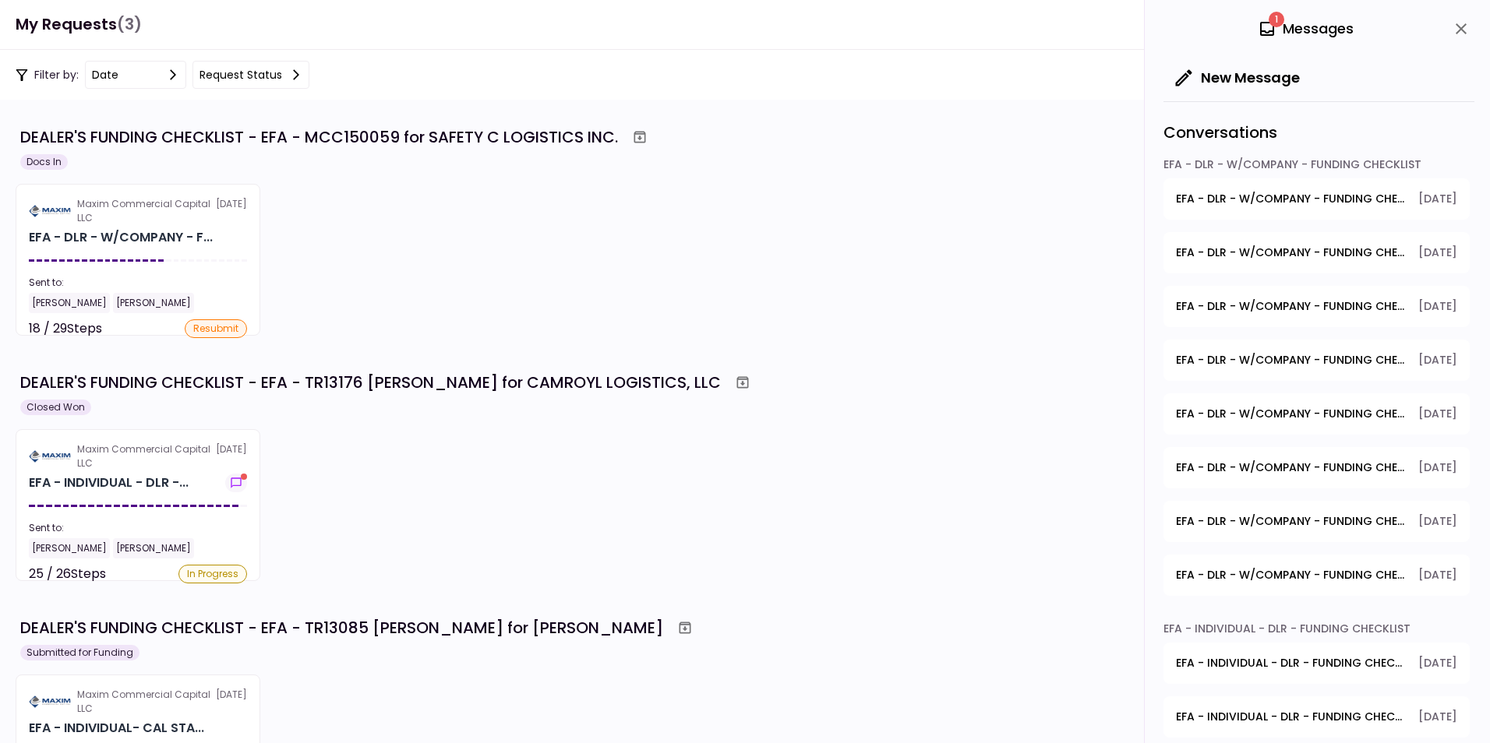
click at [1222, 246] on span "EFA - DLR - W/COMPANY - FUNDING CHECKLIST - Title Reassignment" at bounding box center [1291, 253] width 231 height 16
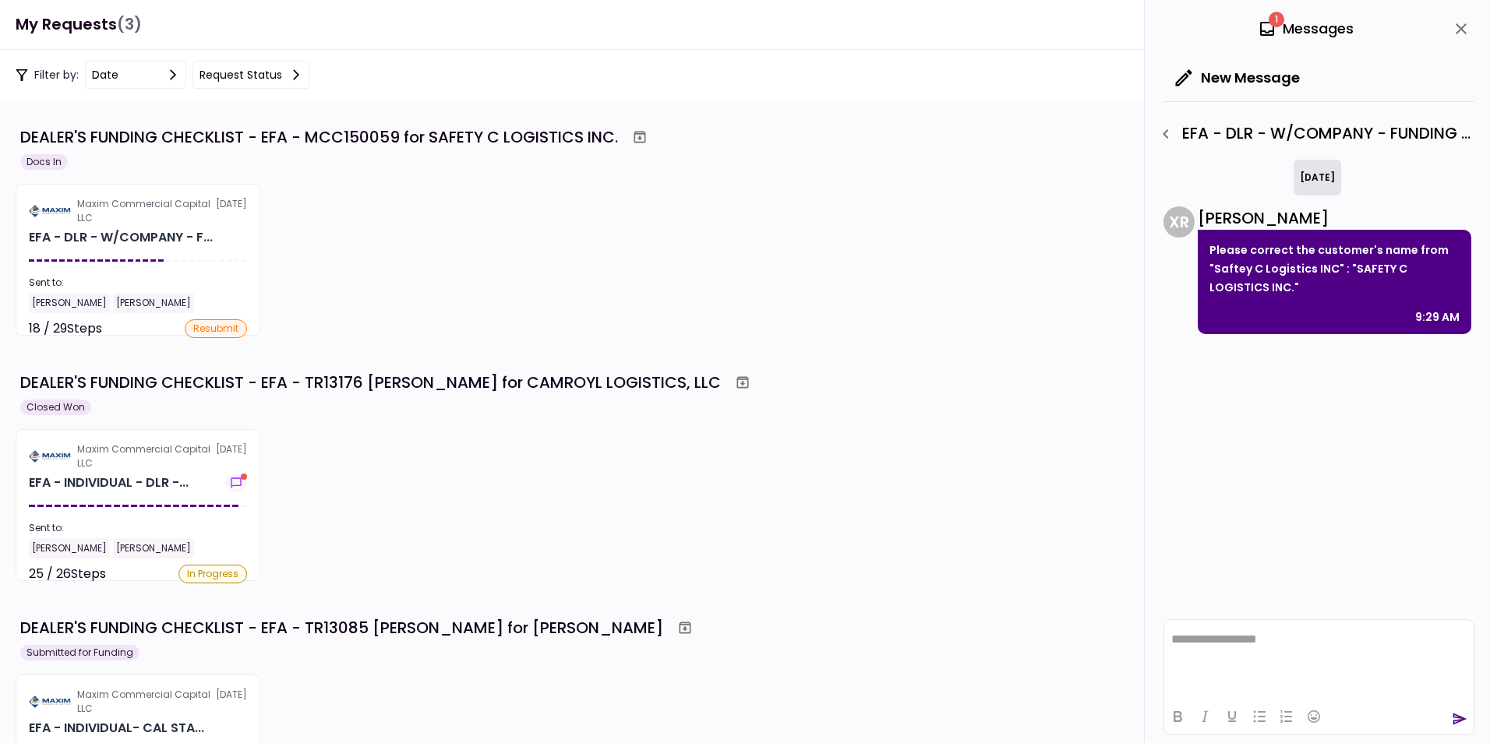
click at [1180, 142] on div "EFA - DLR - W/COMPANY - FUNDING CHECKLIST - Title Reassignment" at bounding box center [1313, 134] width 322 height 26
click at [1166, 134] on icon "button" at bounding box center [1165, 134] width 19 height 19
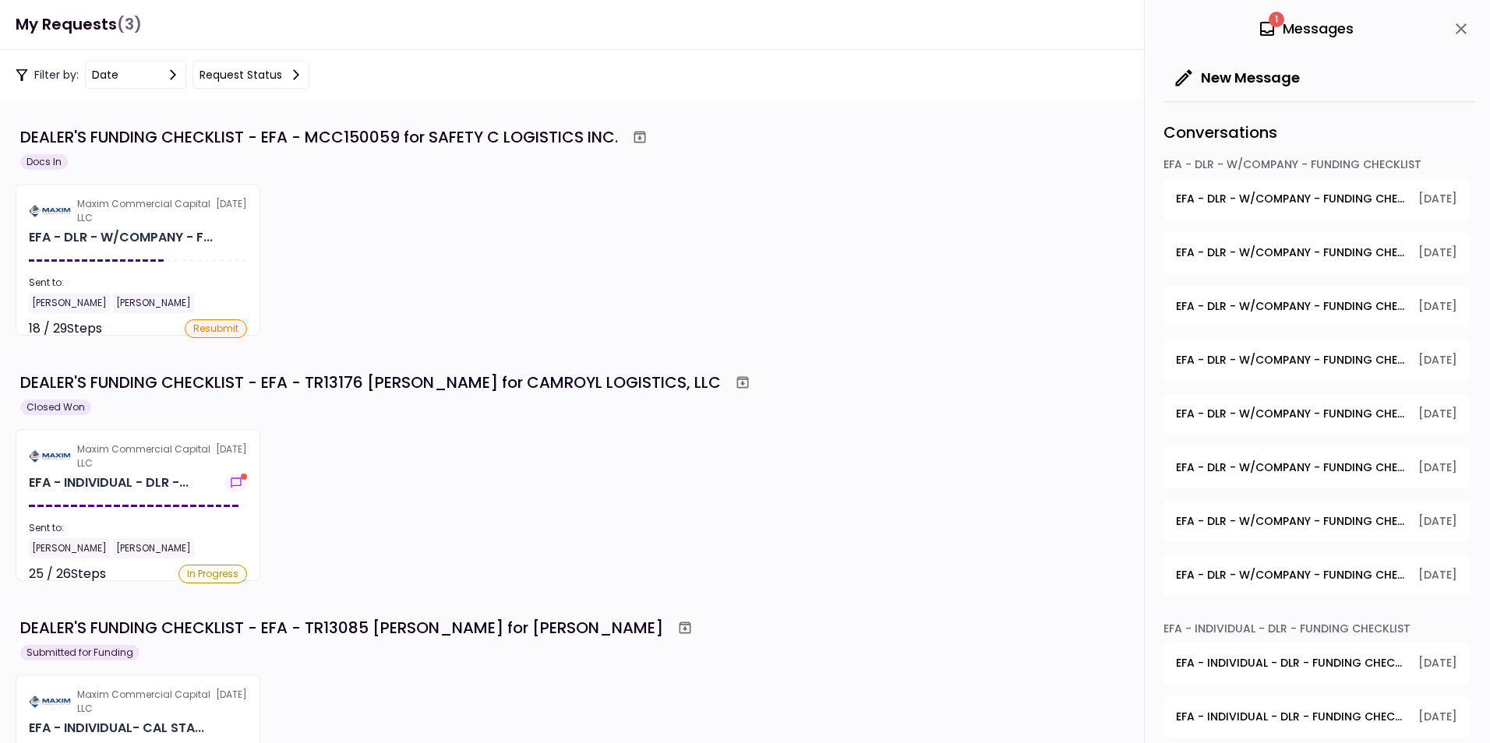
click at [1217, 359] on span "EFA - DLR - W/COMPANY - FUNDING CHECKLIST - GPS Units Ordered" at bounding box center [1291, 360] width 231 height 16
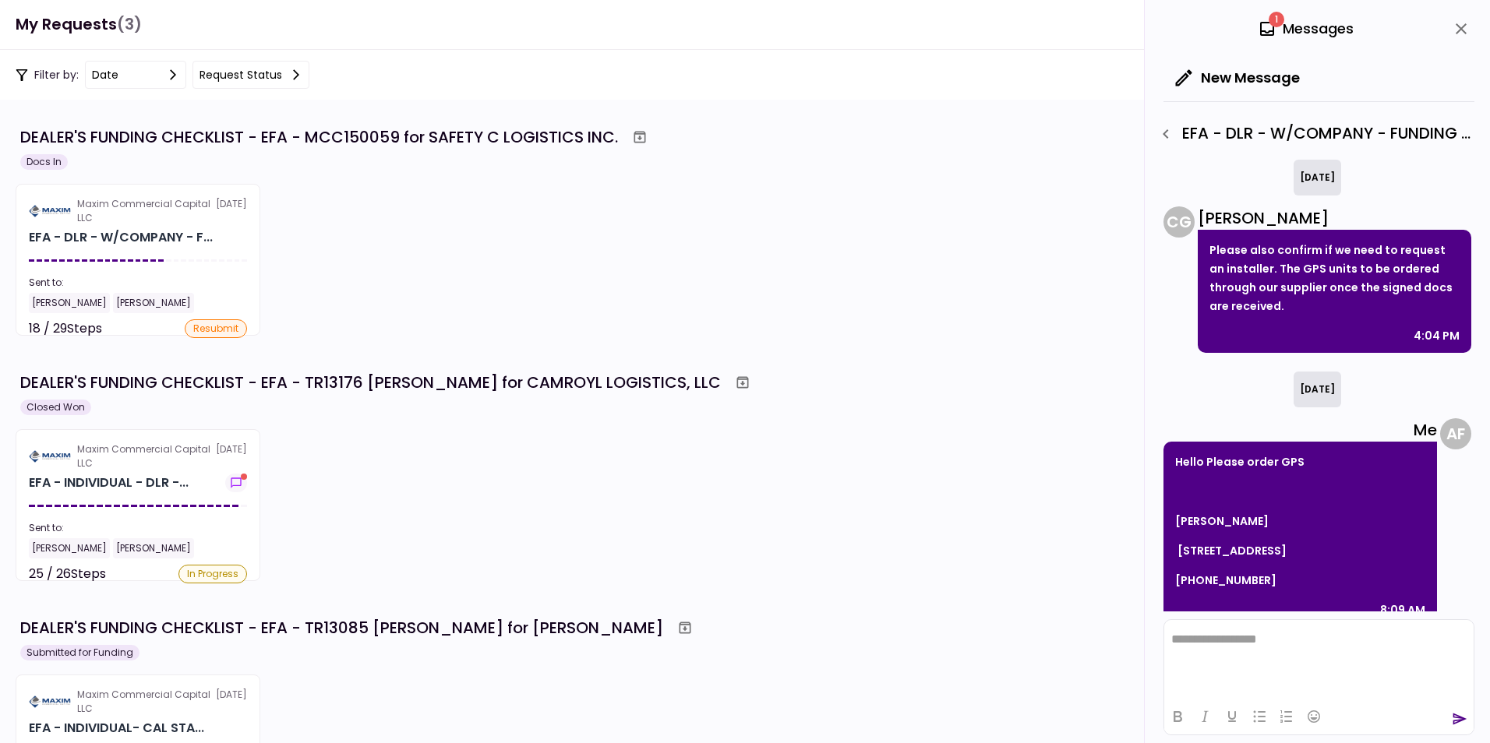
scroll to position [23, 0]
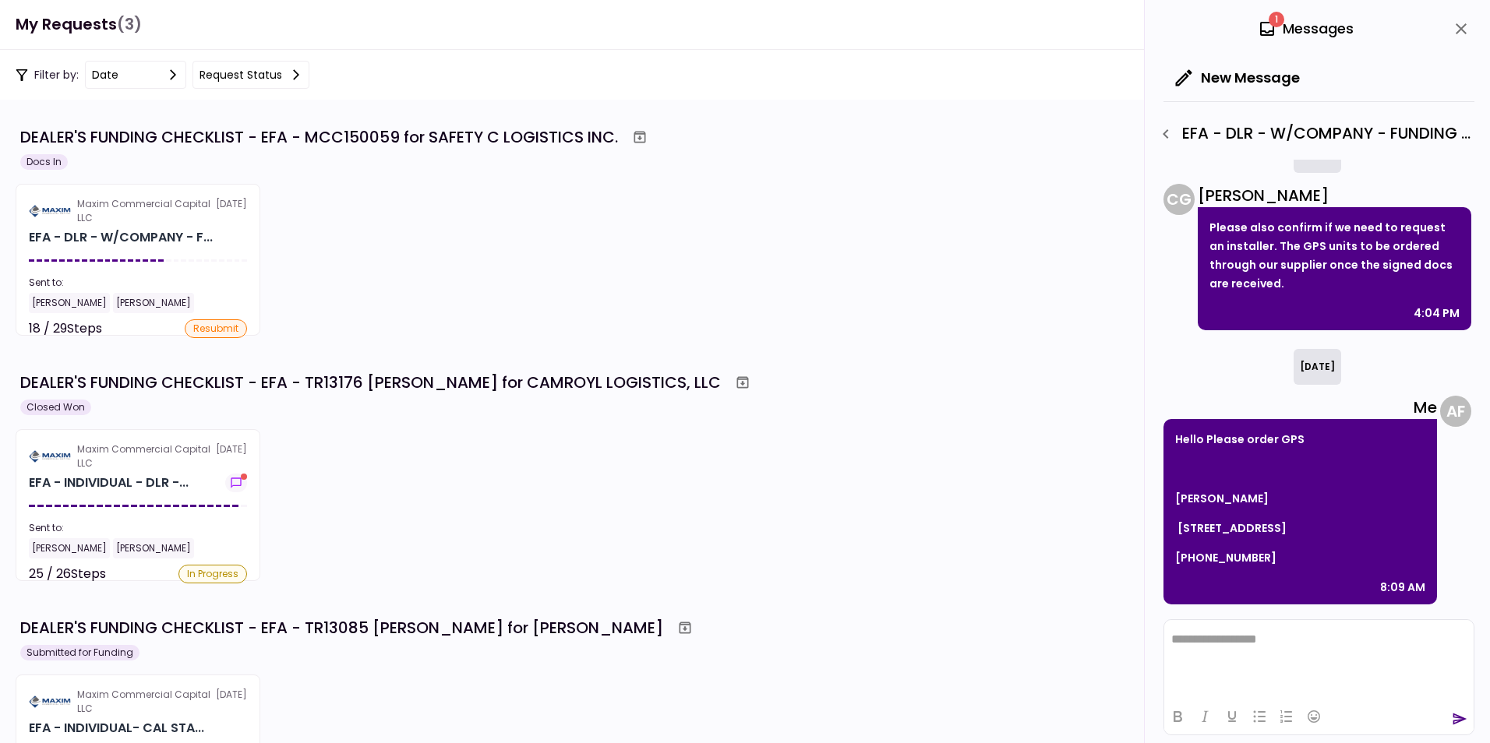
click at [1162, 129] on icon "button" at bounding box center [1165, 134] width 19 height 19
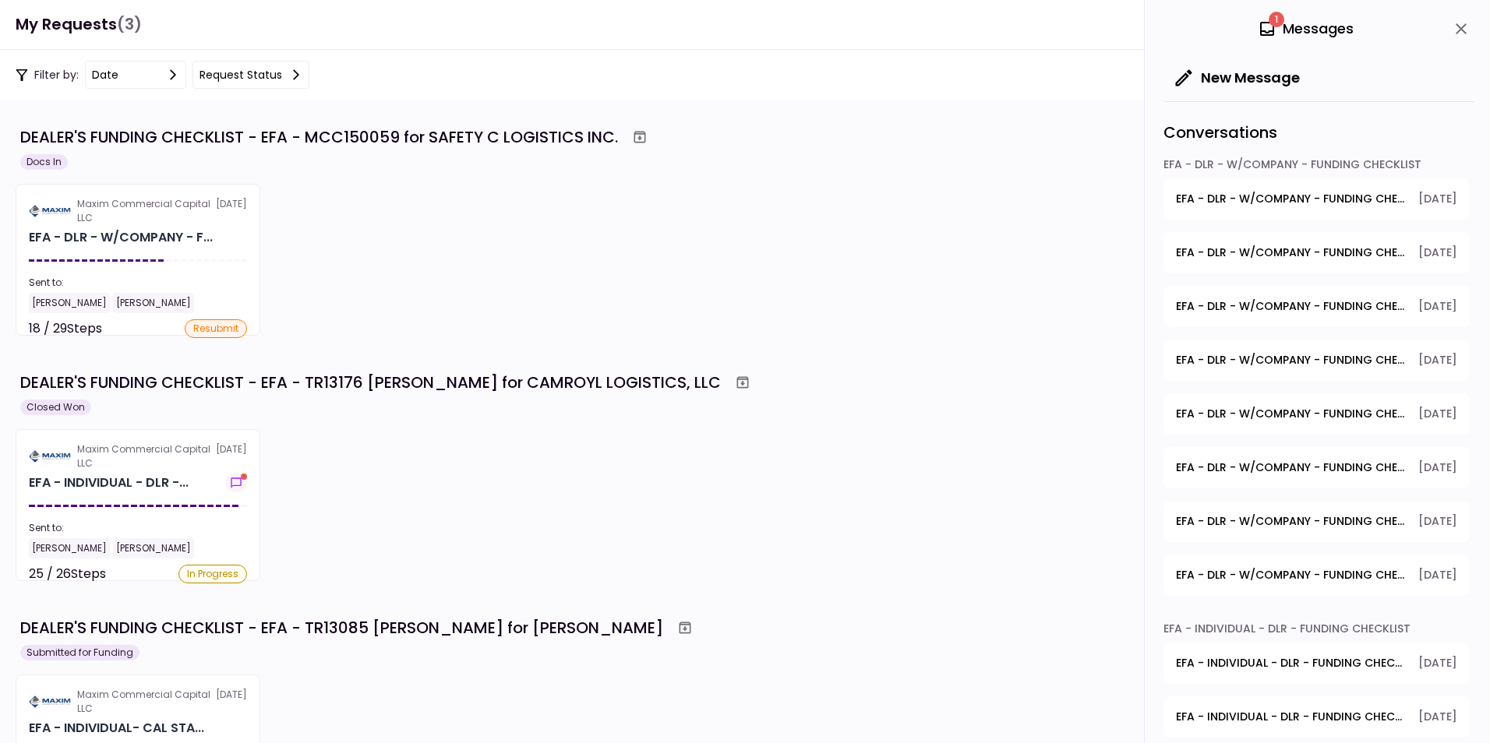
click at [1296, 347] on button "EFA - DLR - W/COMPANY - FUNDING CHECKLIST - GPS Units Ordered 15.09.2025" at bounding box center [1316, 360] width 306 height 41
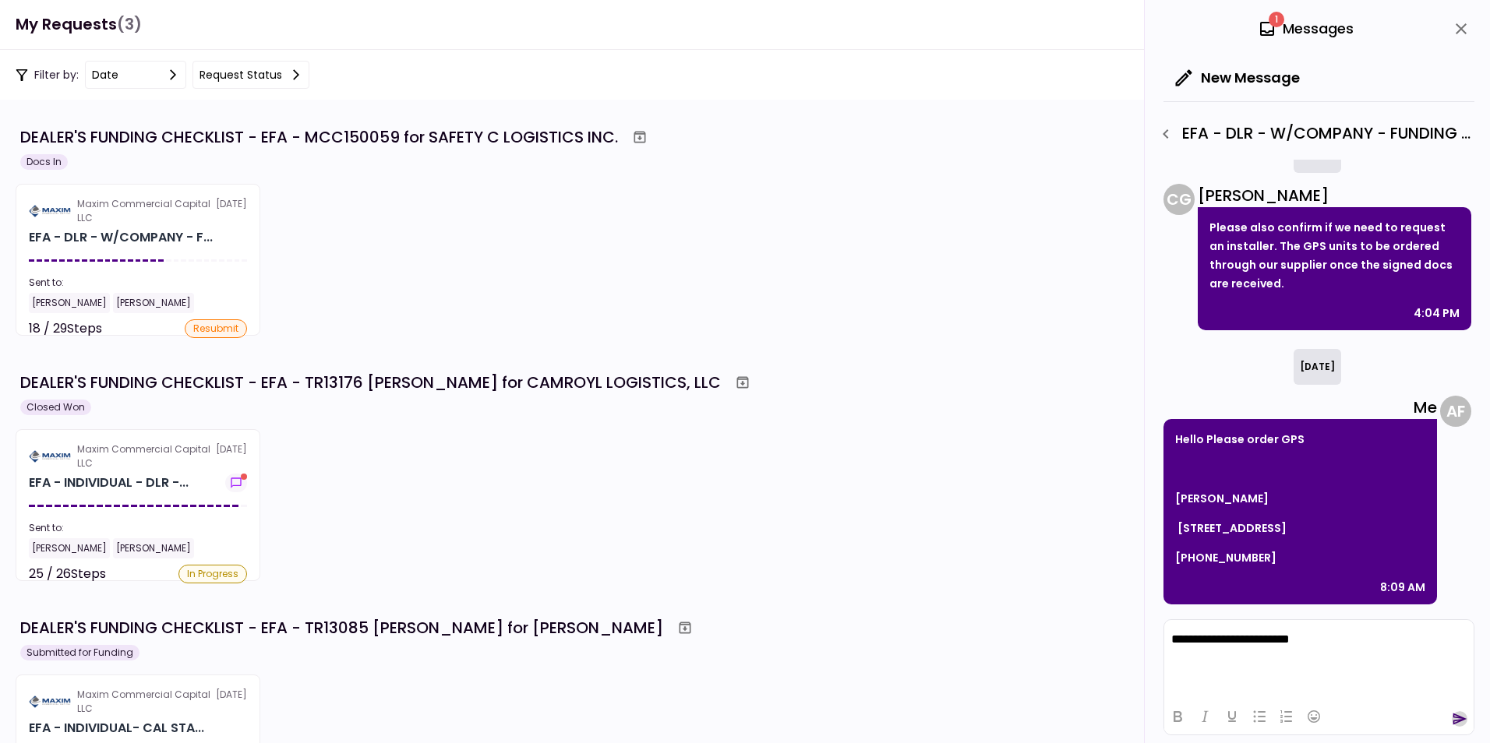
click at [1458, 725] on icon "send" at bounding box center [1459, 719] width 16 height 16
